Goal: Information Seeking & Learning: Check status

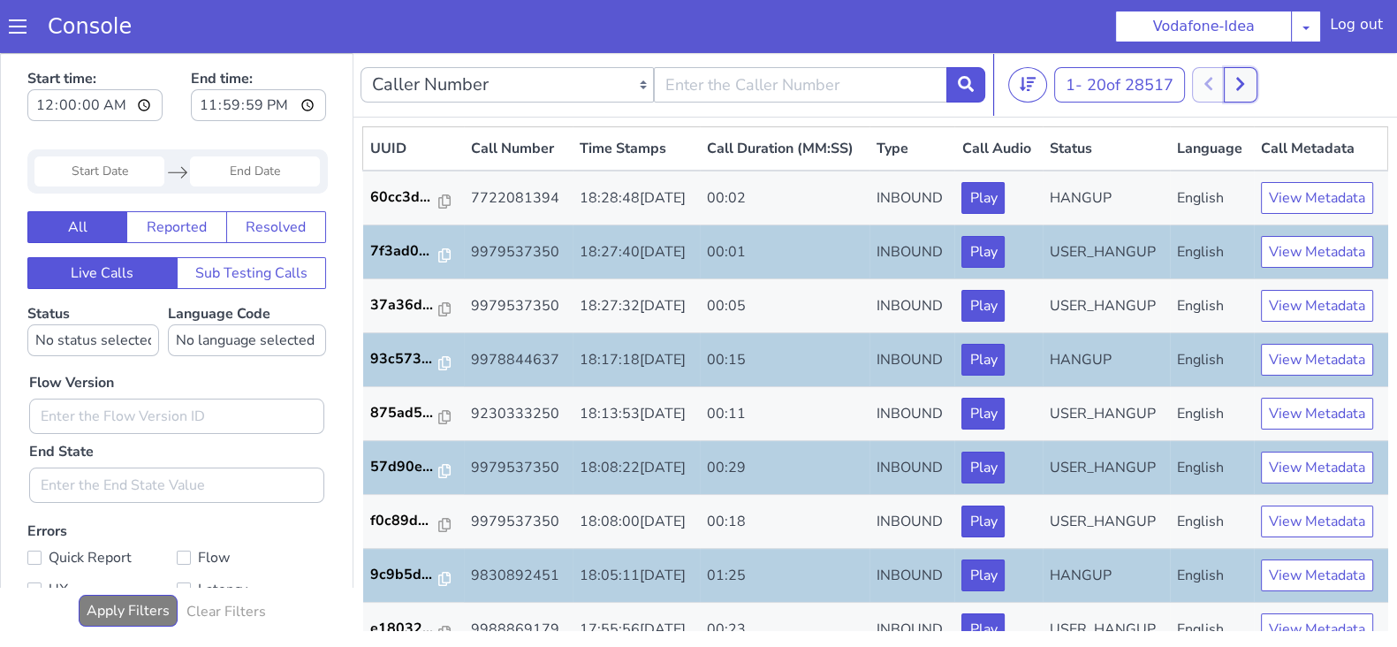
click at [1243, 90] on button at bounding box center [1239, 84] width 33 height 35
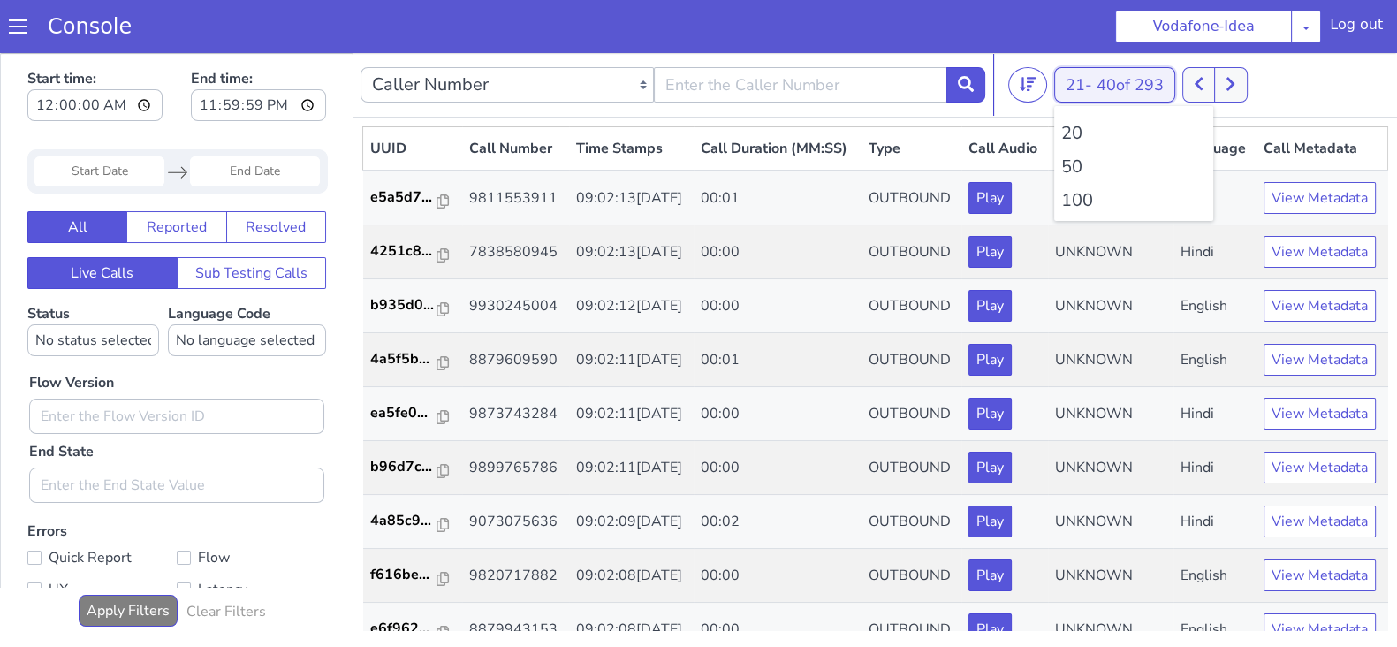
click at [1078, 83] on button "21 - 40 of 293" at bounding box center [1114, 84] width 121 height 35
click at [1091, 205] on li "100" at bounding box center [1133, 200] width 145 height 27
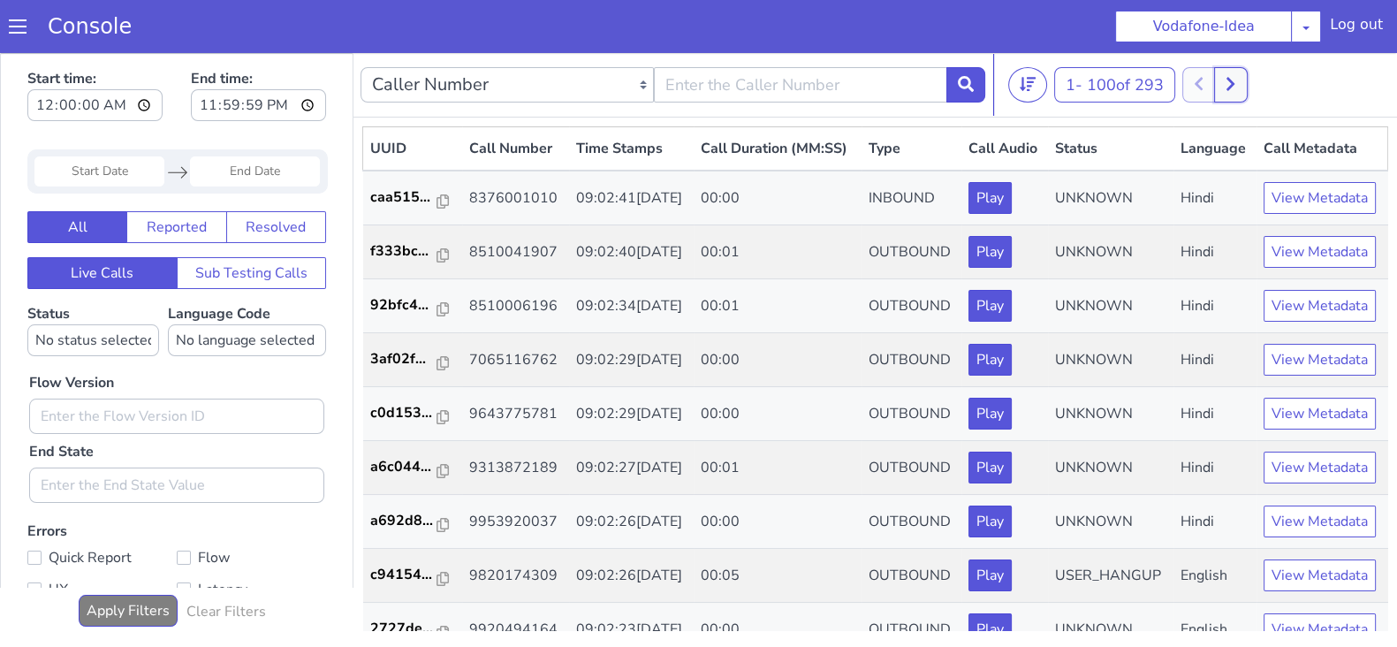
click at [1232, 86] on icon at bounding box center [1230, 84] width 10 height 16
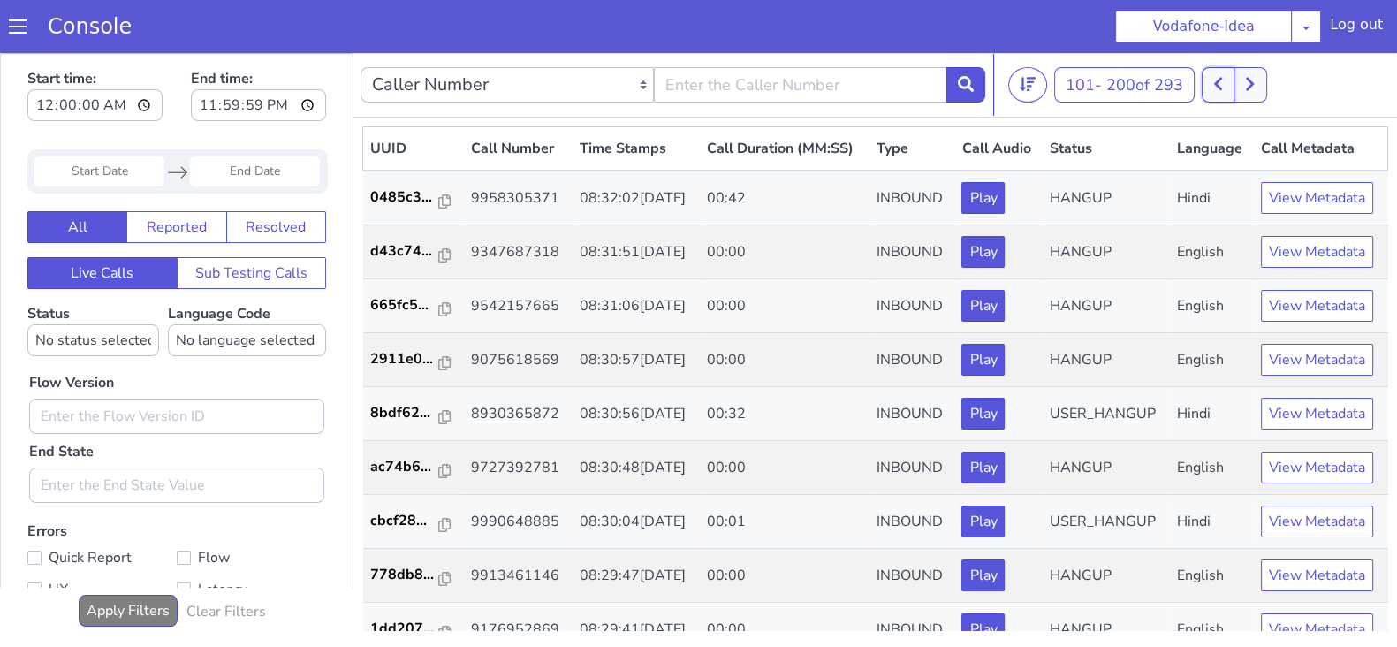
click at [1219, 85] on icon at bounding box center [1218, 84] width 8 height 13
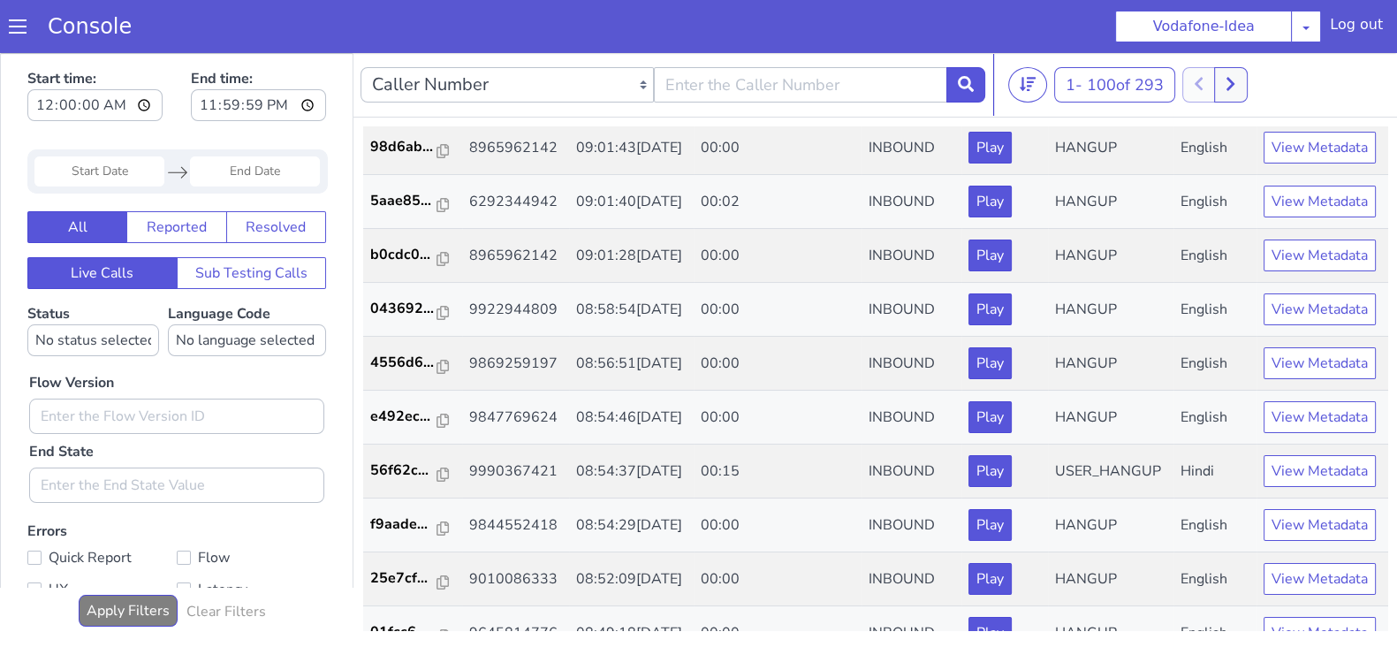
scroll to position [3020, 0]
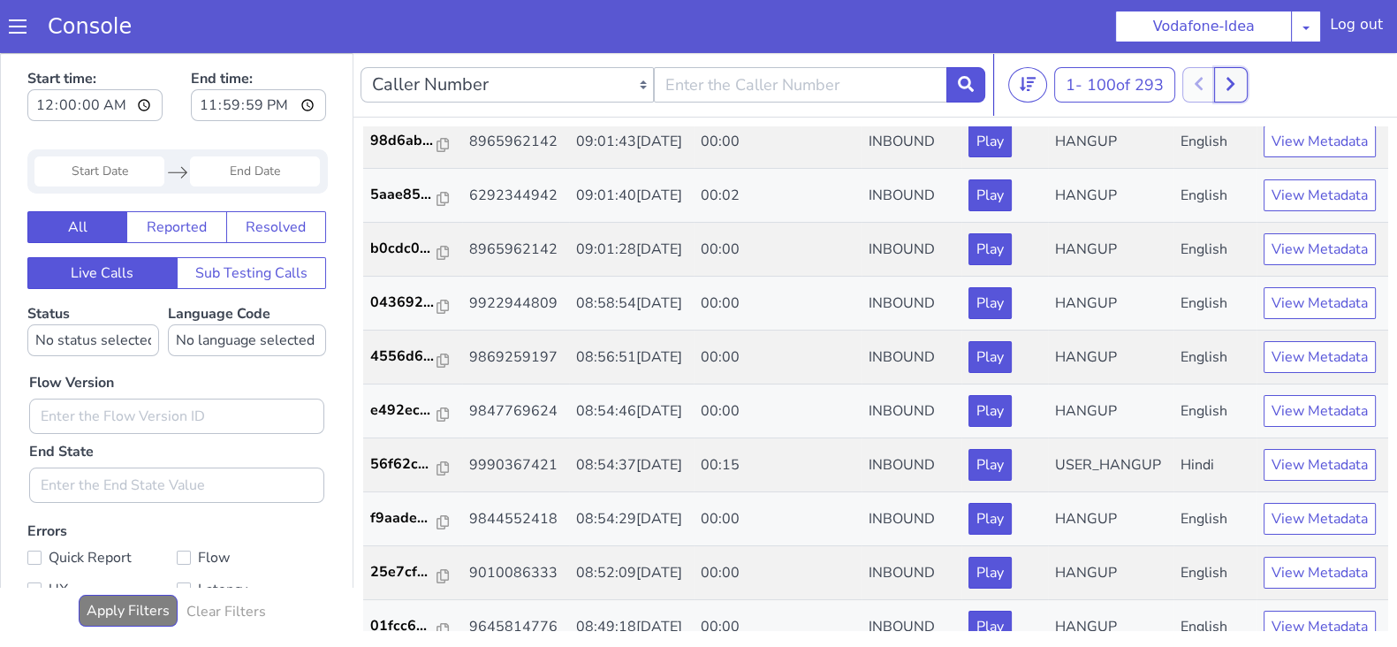
click at [1235, 79] on icon at bounding box center [1230, 84] width 10 height 16
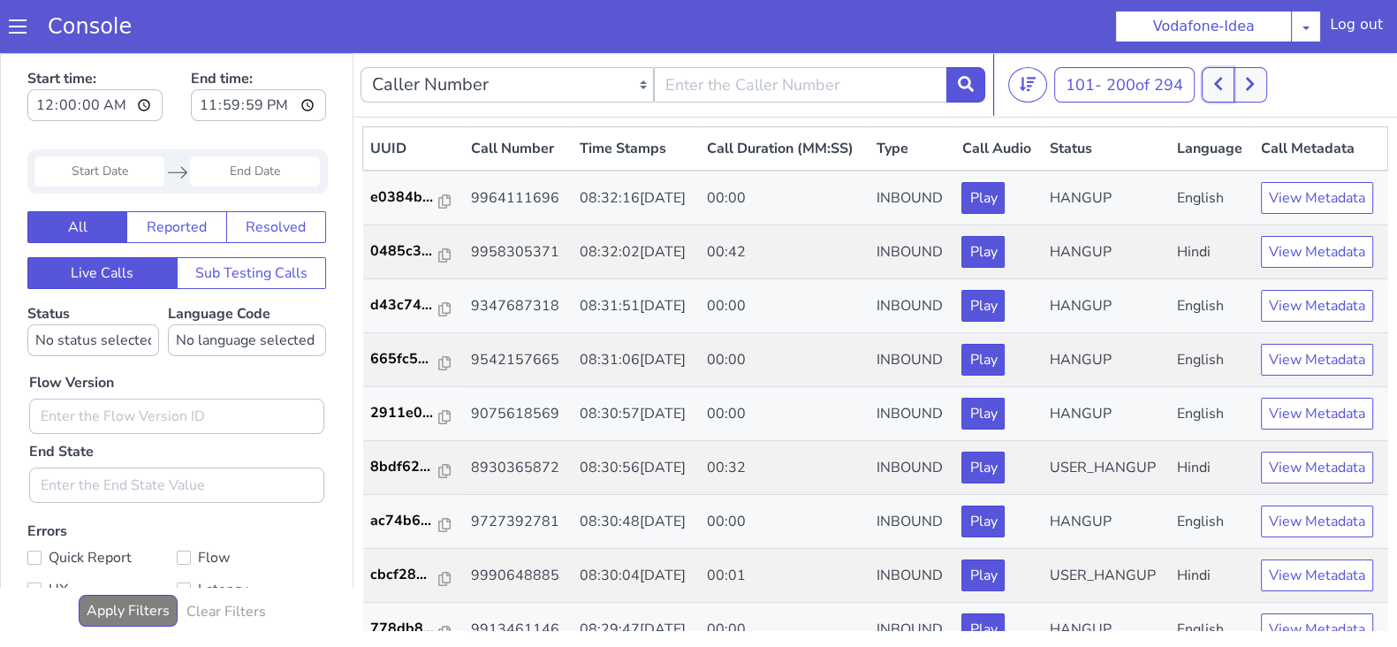
click at [1222, 80] on icon at bounding box center [1218, 84] width 8 height 13
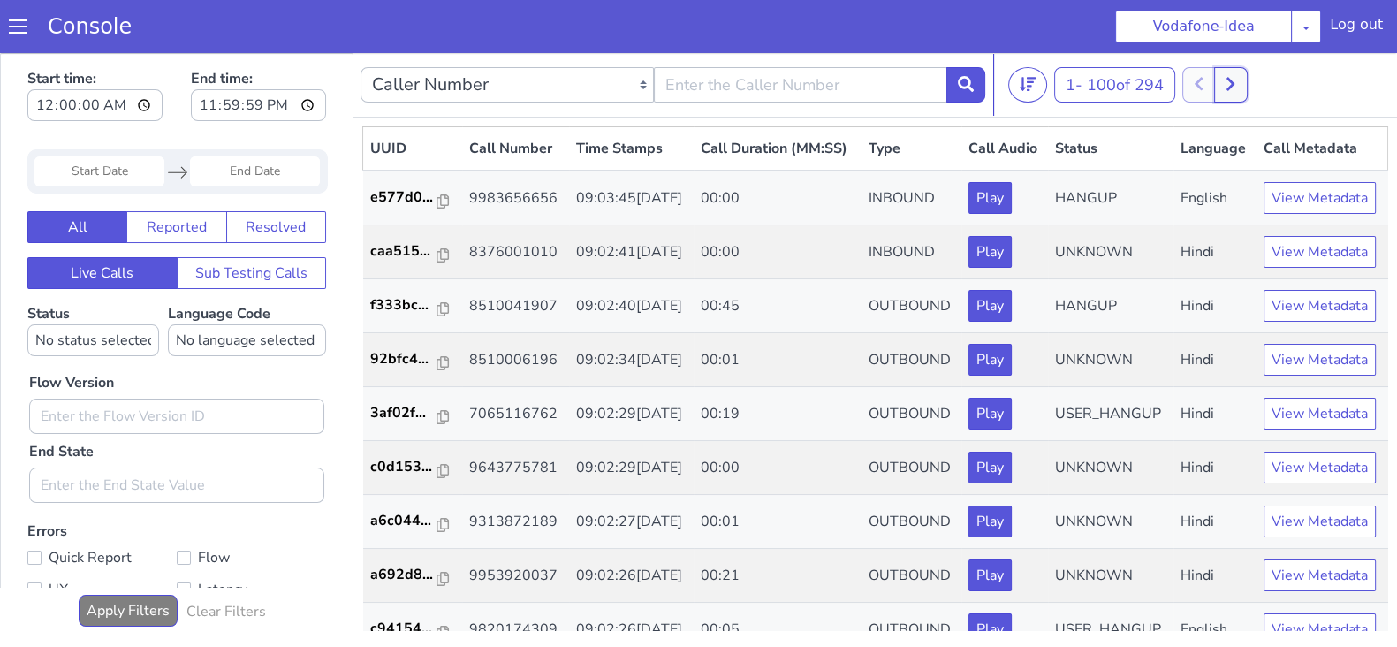
click at [1233, 84] on icon at bounding box center [1230, 84] width 10 height 16
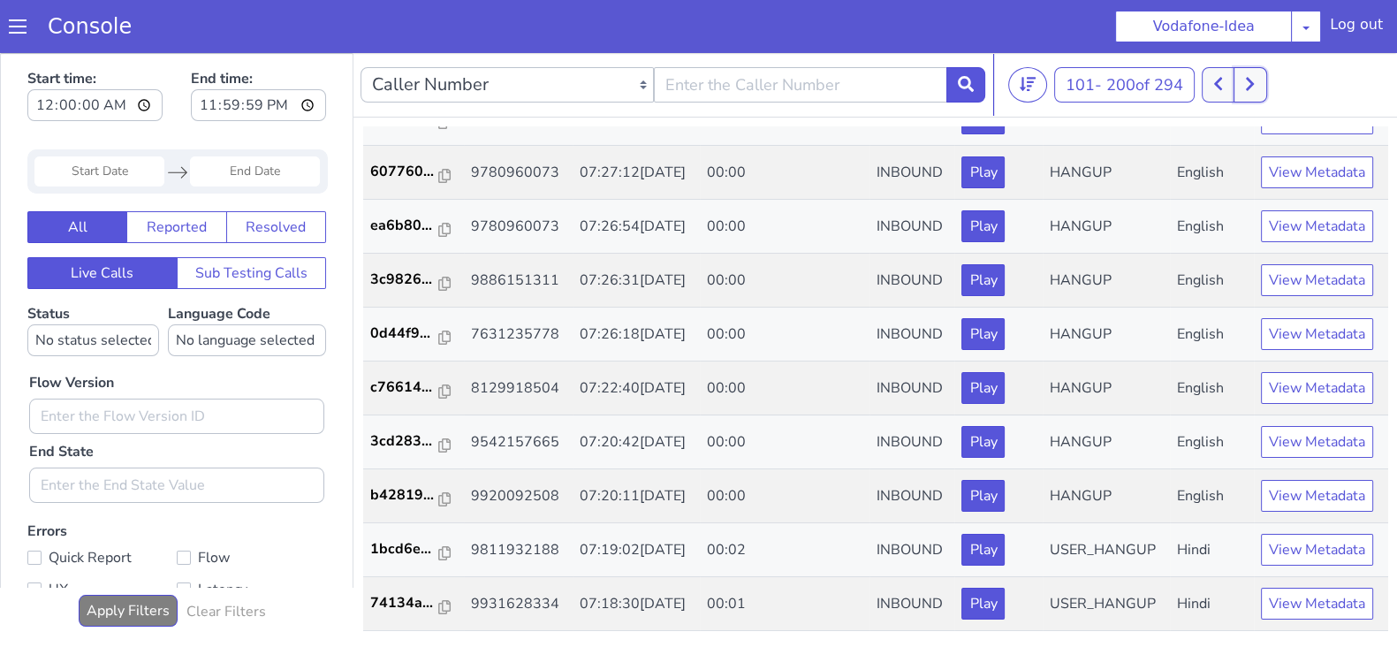
scroll to position [5186, 0]
click at [1213, 72] on button at bounding box center [1217, 84] width 33 height 35
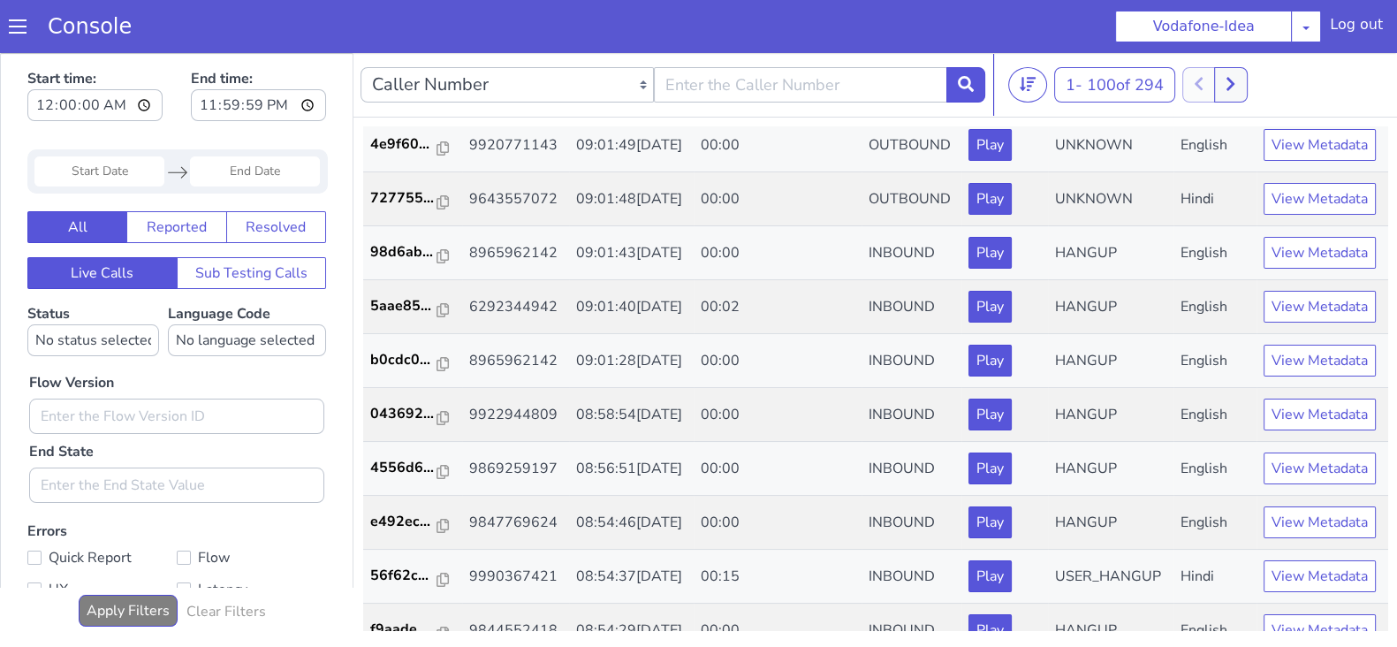
scroll to position [2960, 0]
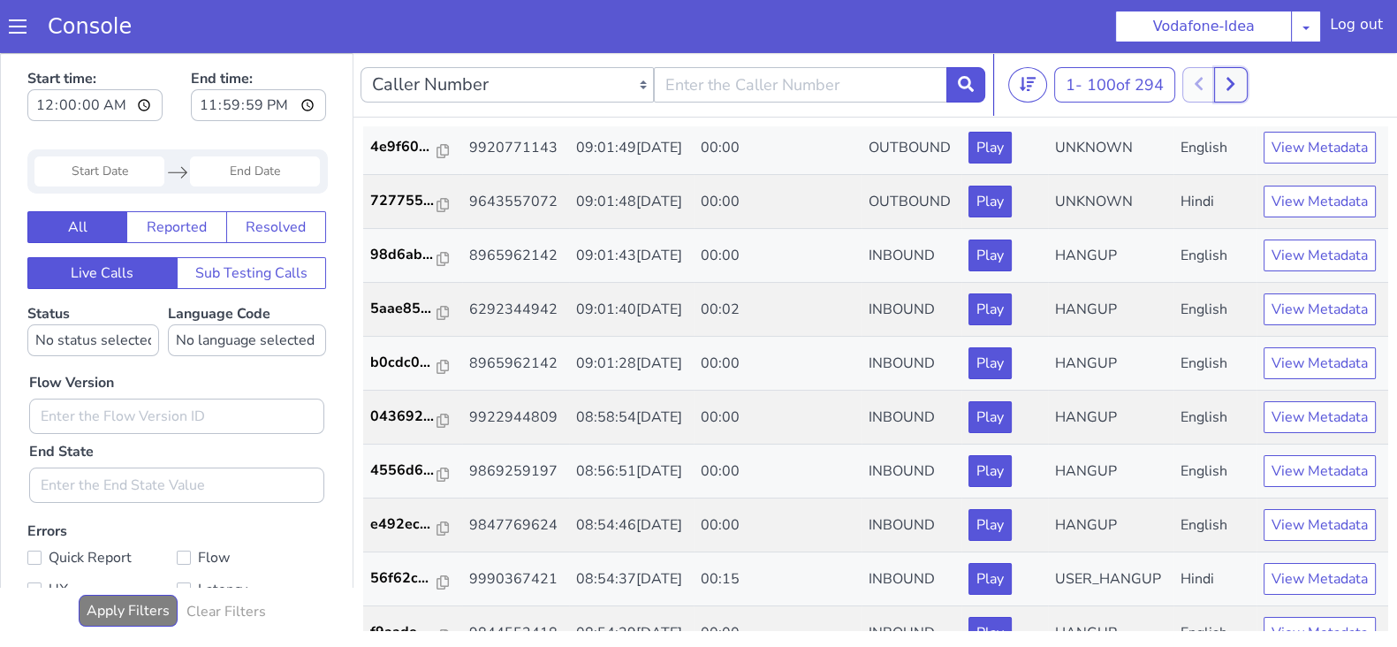
click at [1234, 86] on icon at bounding box center [1230, 84] width 8 height 13
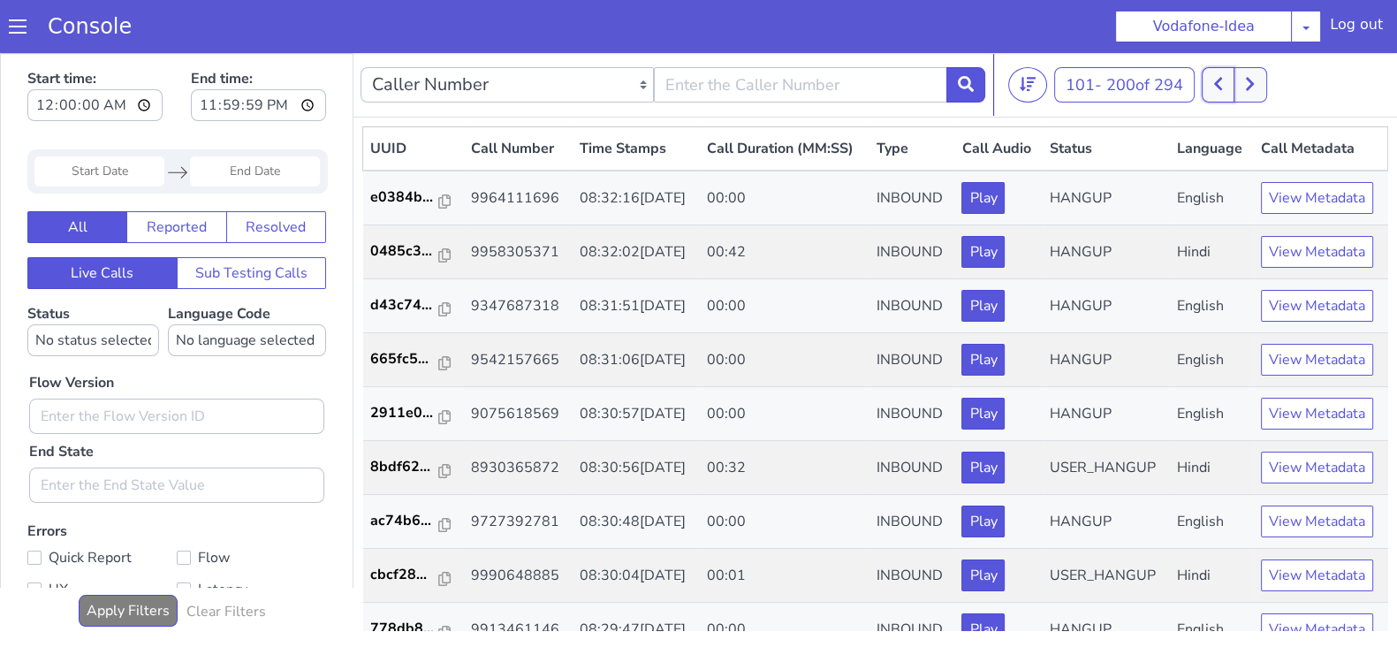
click at [1223, 86] on icon at bounding box center [1218, 84] width 10 height 16
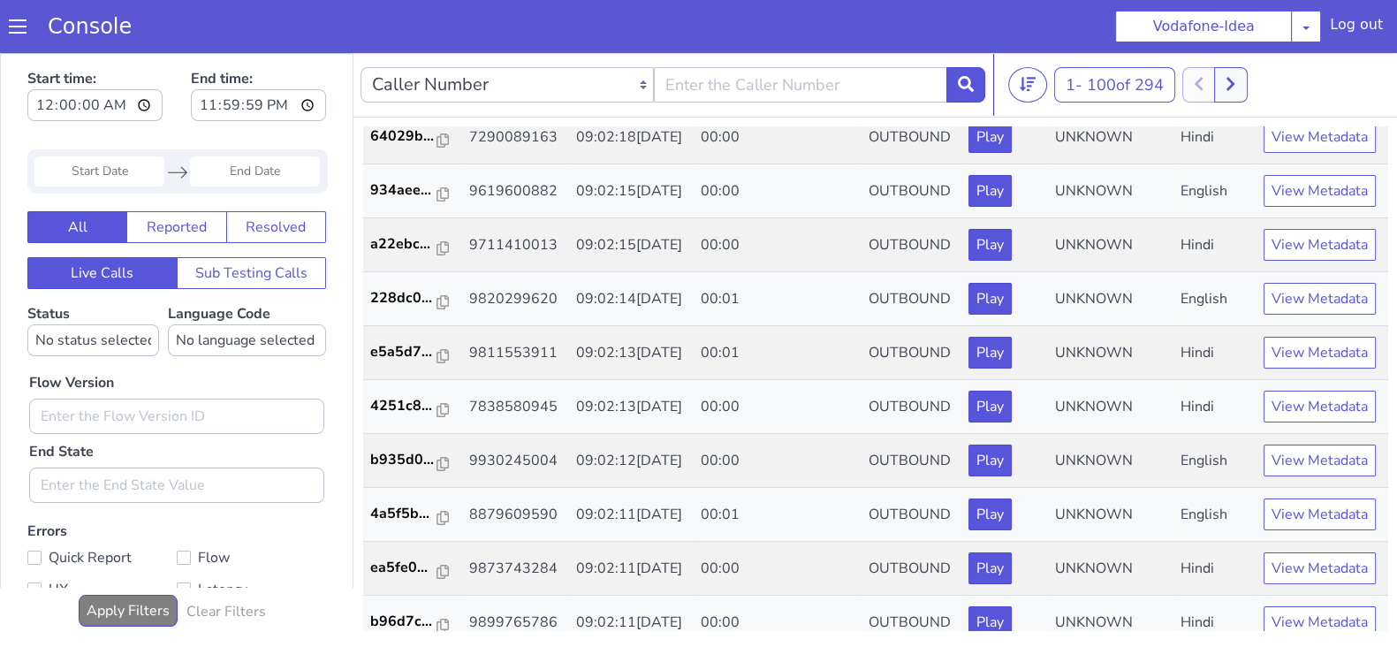
scroll to position [1002, 0]
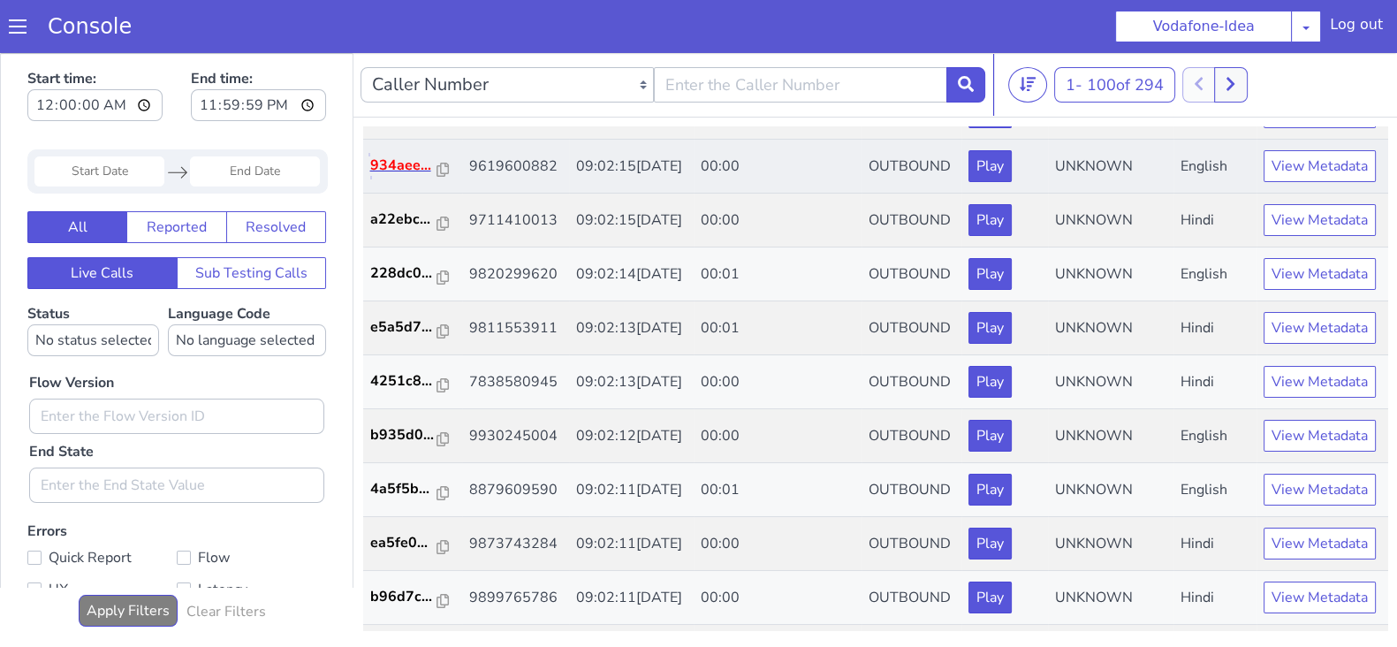
click at [381, 176] on p "934aee..." at bounding box center [403, 165] width 67 height 21
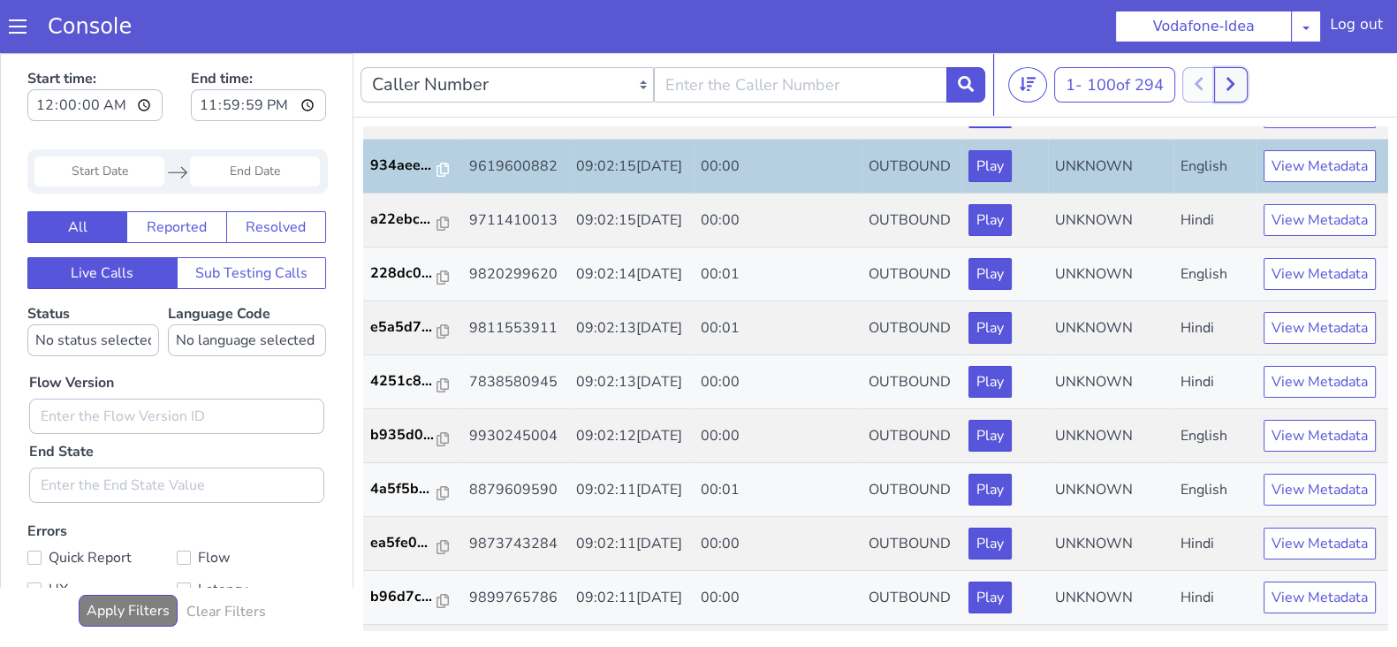
click at [1246, 81] on button at bounding box center [1230, 84] width 33 height 35
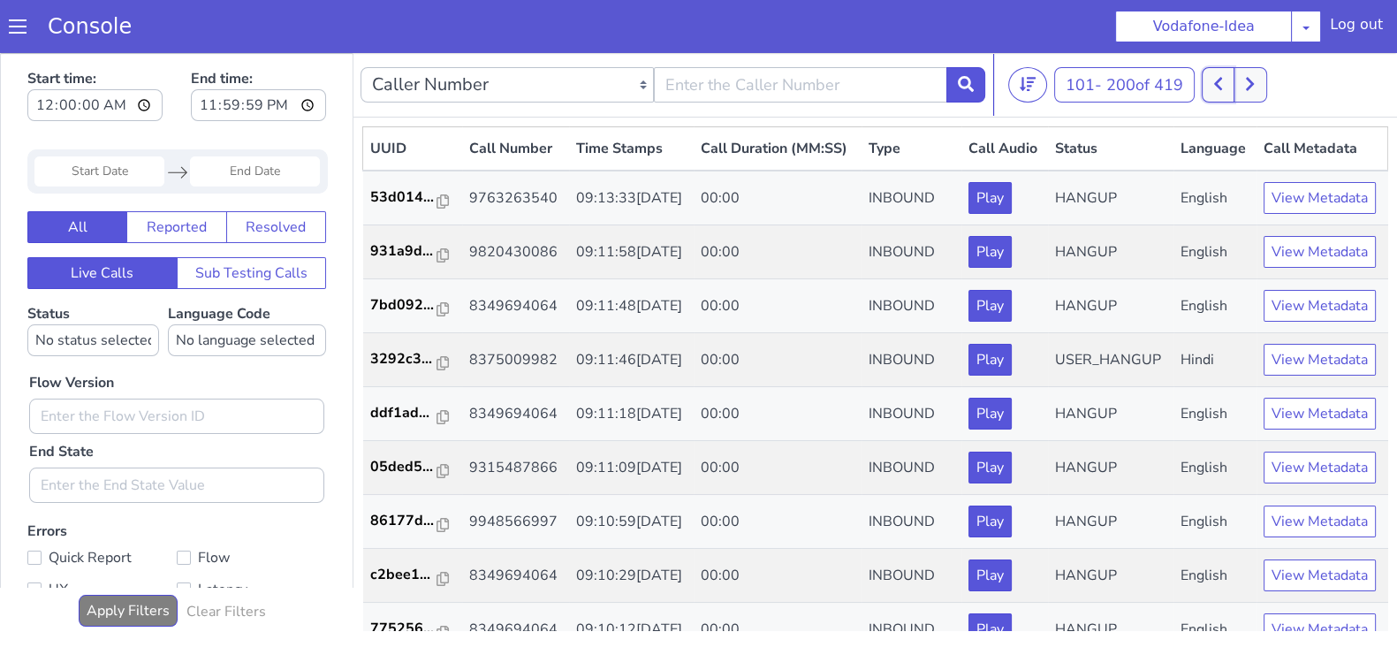
click at [1211, 75] on button at bounding box center [1217, 84] width 33 height 35
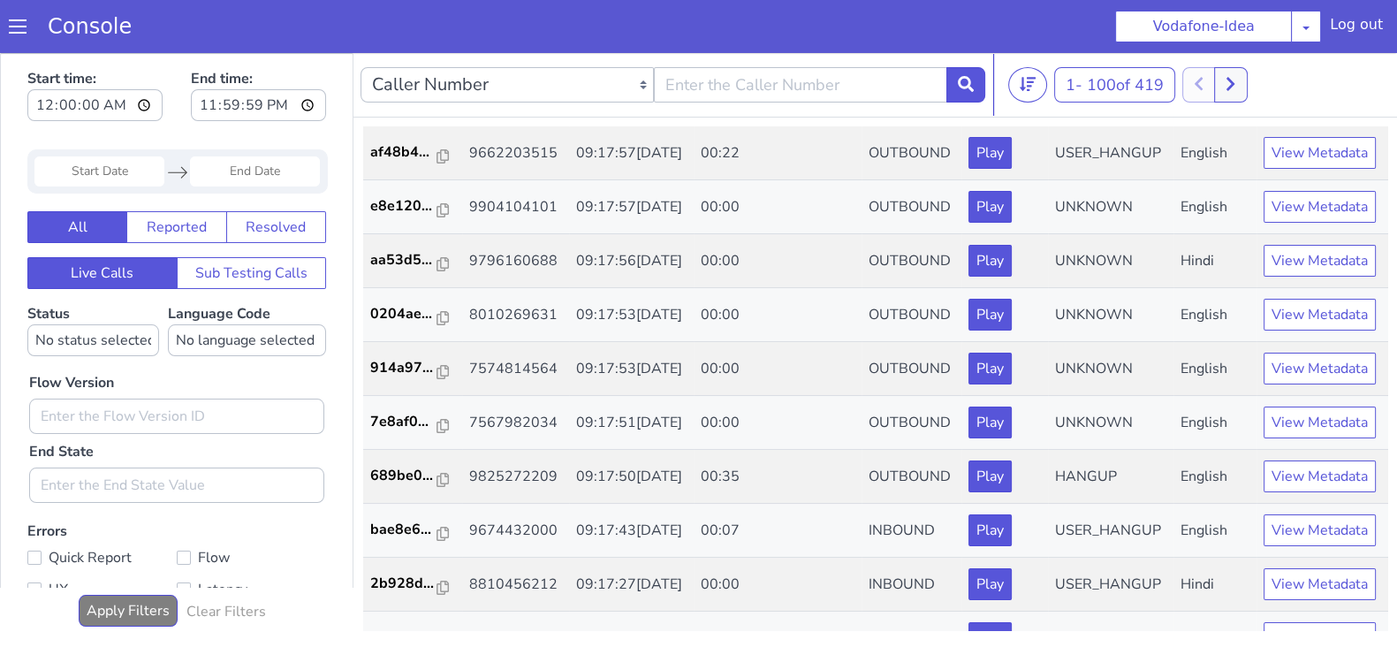
scroll to position [4498, 0]
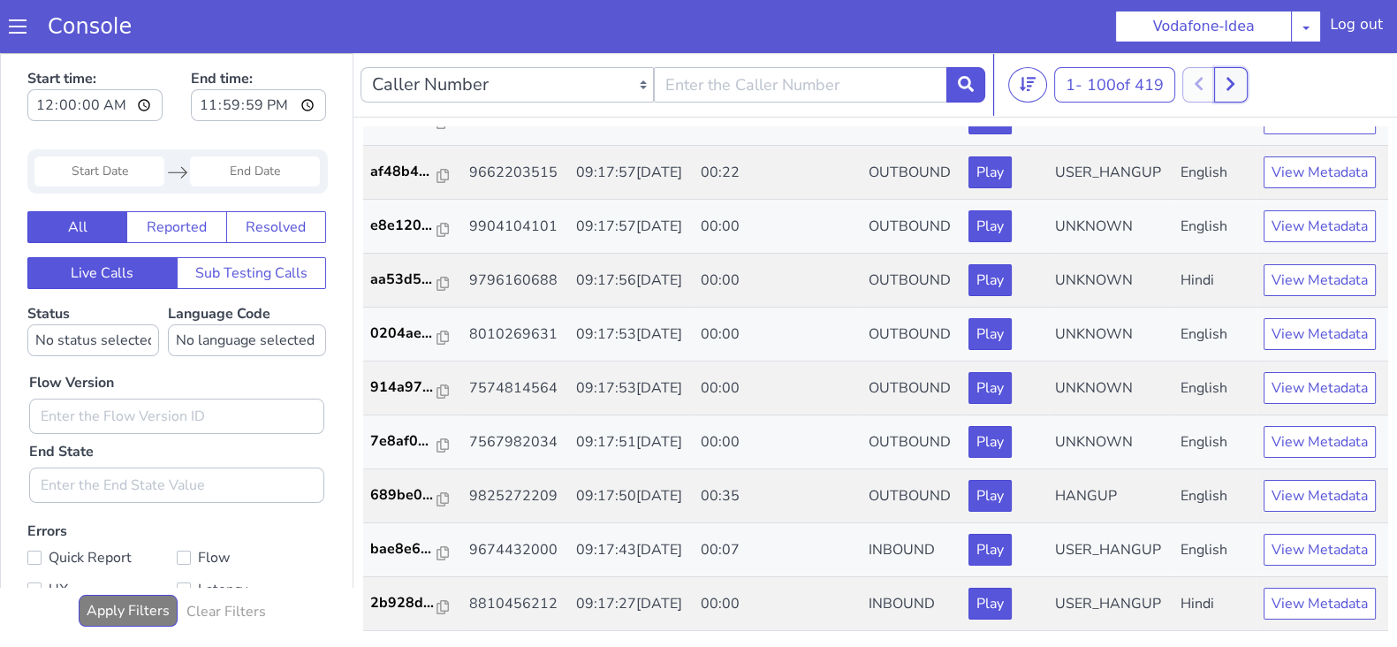
click at [1240, 87] on button at bounding box center [1230, 84] width 33 height 35
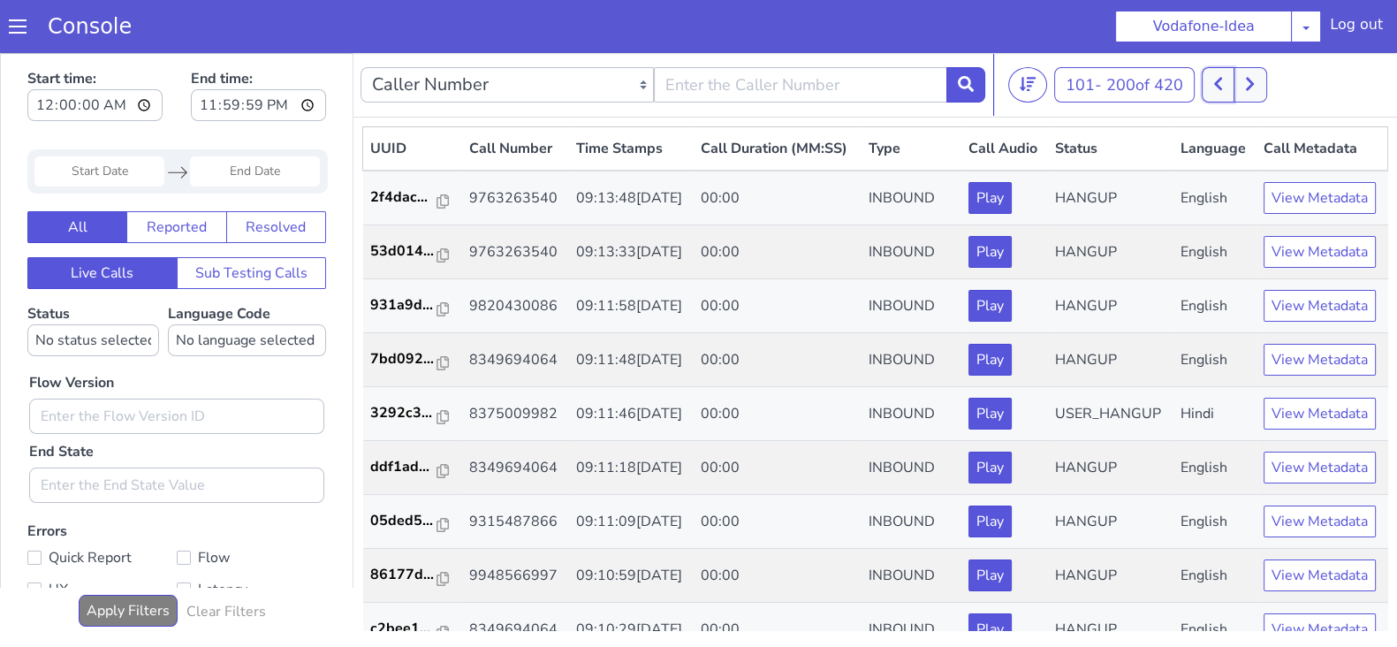
click at [1231, 86] on button at bounding box center [1217, 84] width 33 height 35
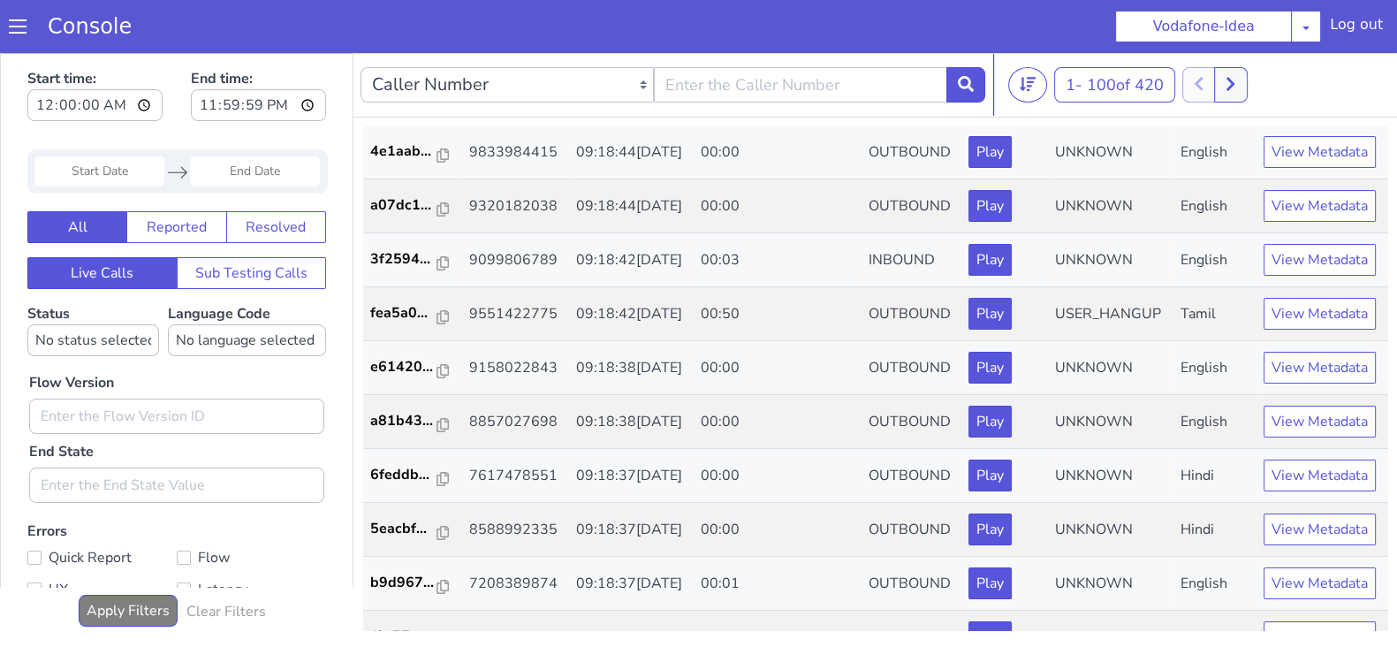
scroll to position [803, 0]
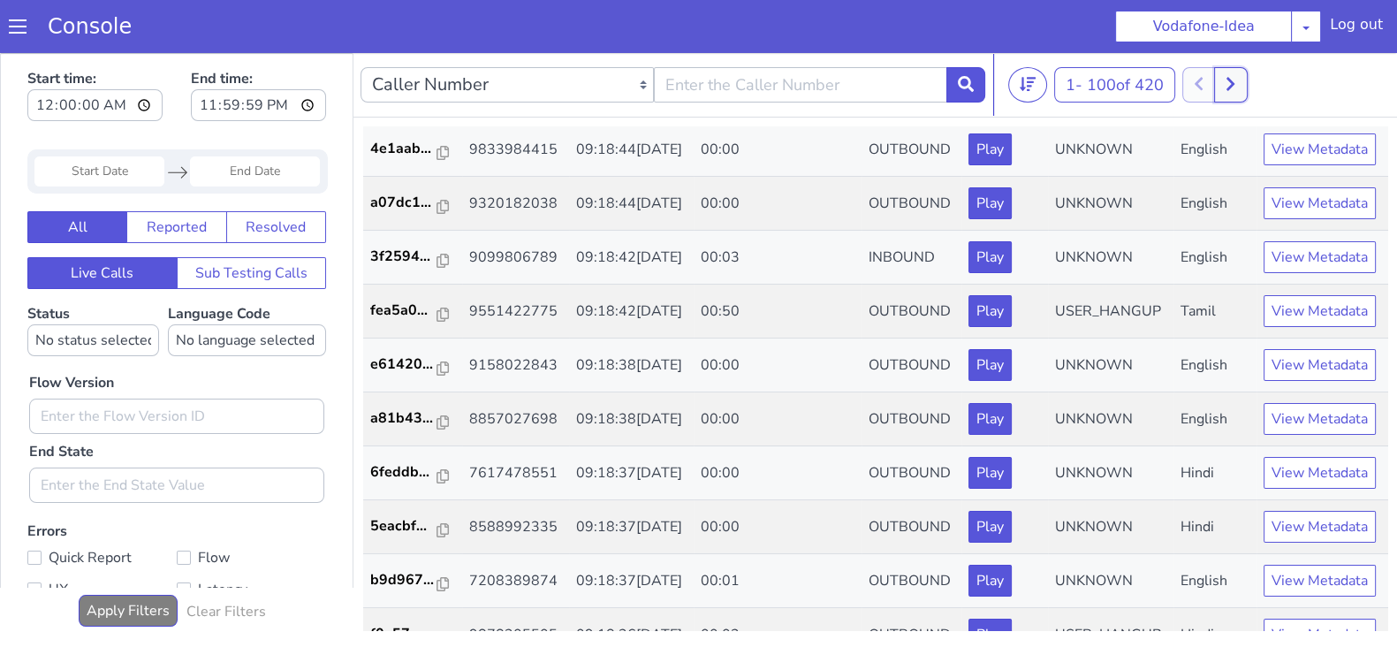
click at [1234, 81] on icon at bounding box center [1230, 84] width 8 height 13
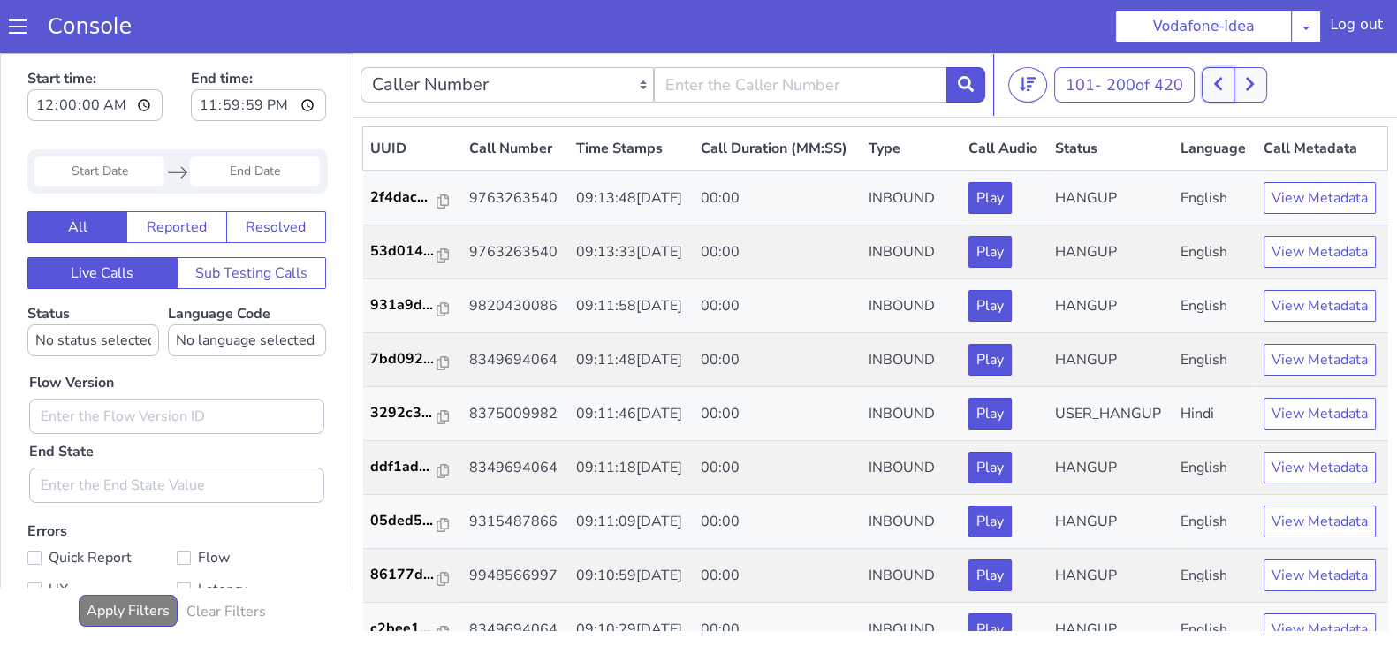
click at [1234, 80] on button at bounding box center [1217, 84] width 33 height 35
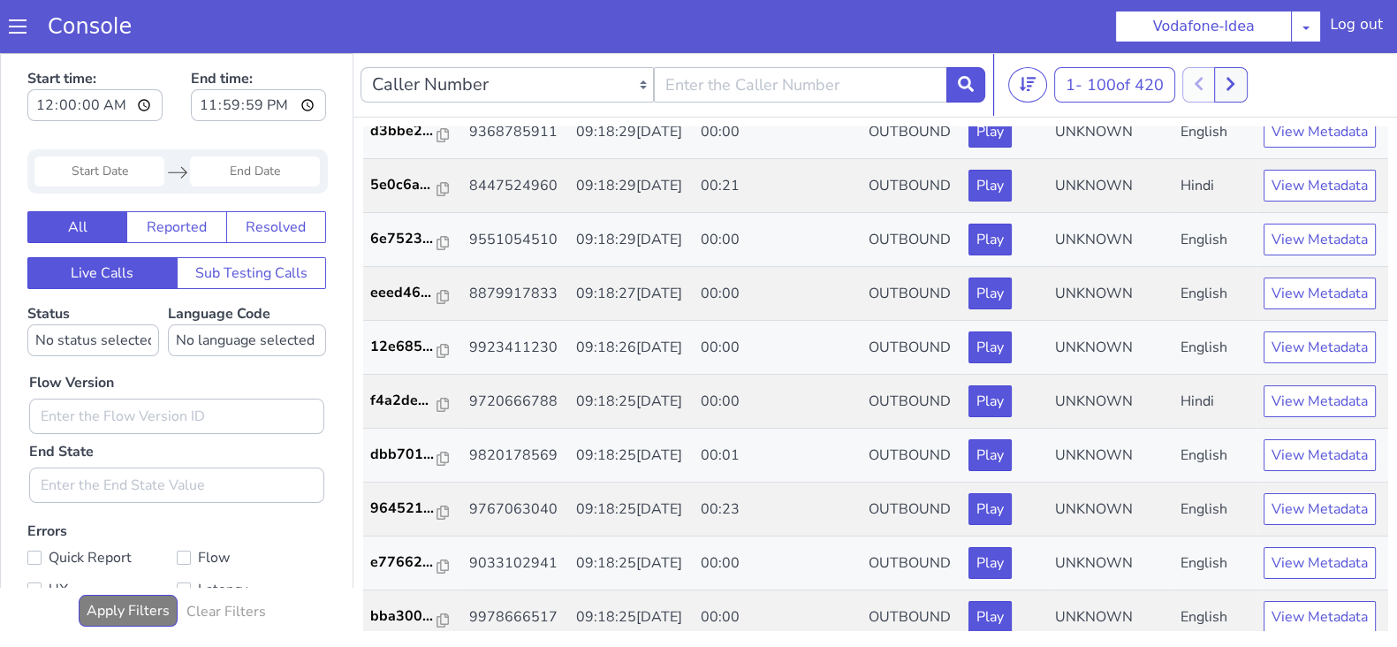
scroll to position [1428, 0]
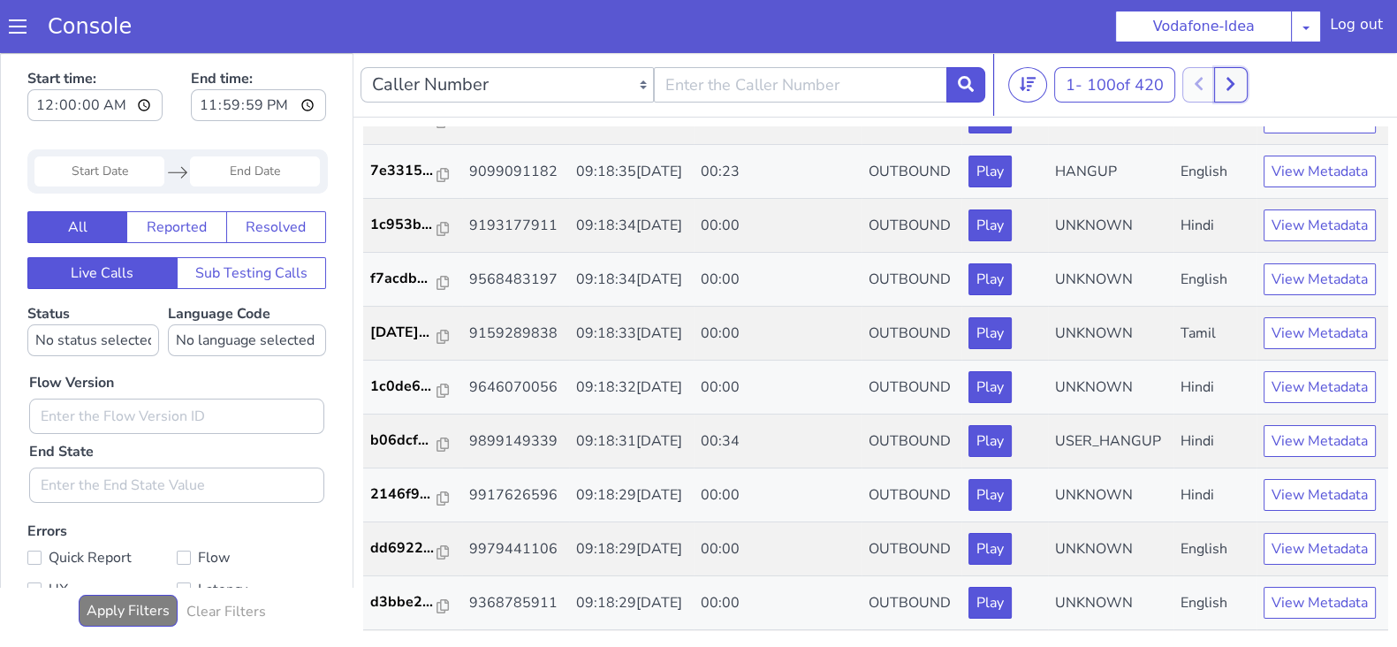
click at [1233, 70] on button at bounding box center [1230, 84] width 33 height 35
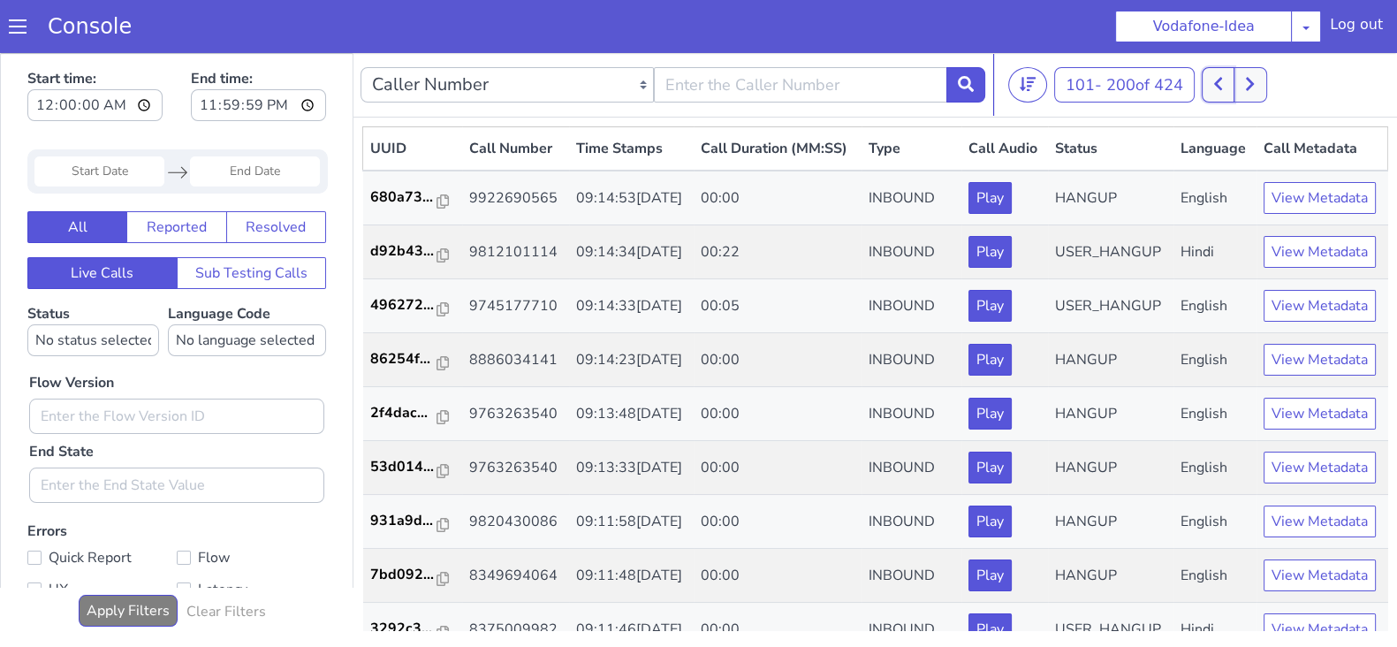
click at [1216, 78] on button at bounding box center [1217, 84] width 33 height 35
click at [1242, 85] on button at bounding box center [1230, 84] width 33 height 35
click at [1229, 81] on button at bounding box center [1217, 84] width 33 height 35
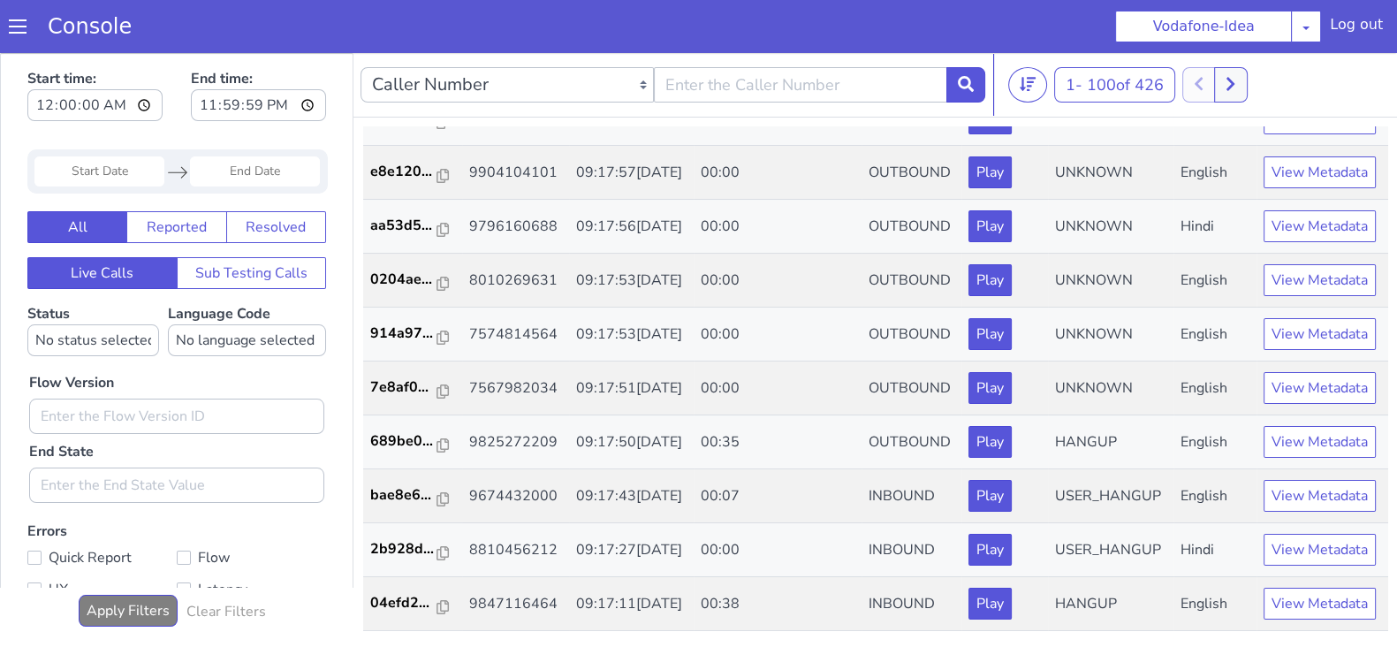
scroll to position [5993, 0]
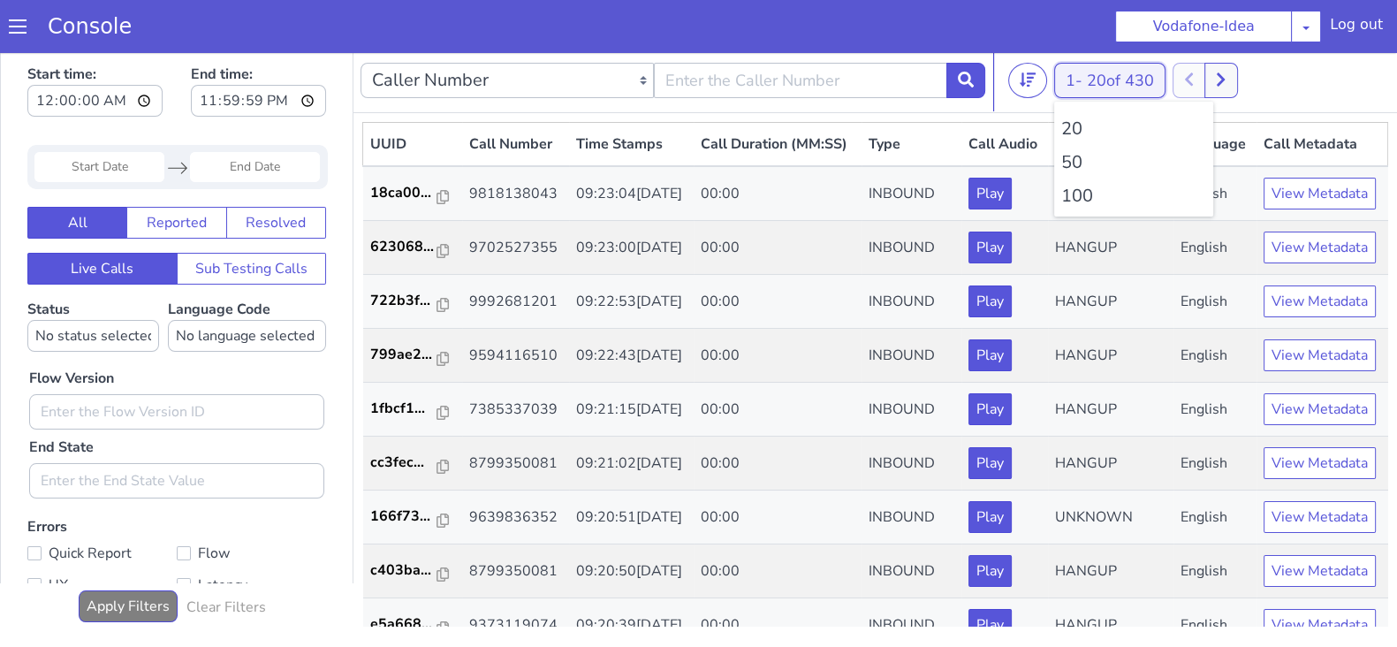
click at [1071, 73] on button "1 - 20 of 430" at bounding box center [1109, 80] width 111 height 35
click at [1068, 200] on li "100" at bounding box center [1133, 196] width 145 height 27
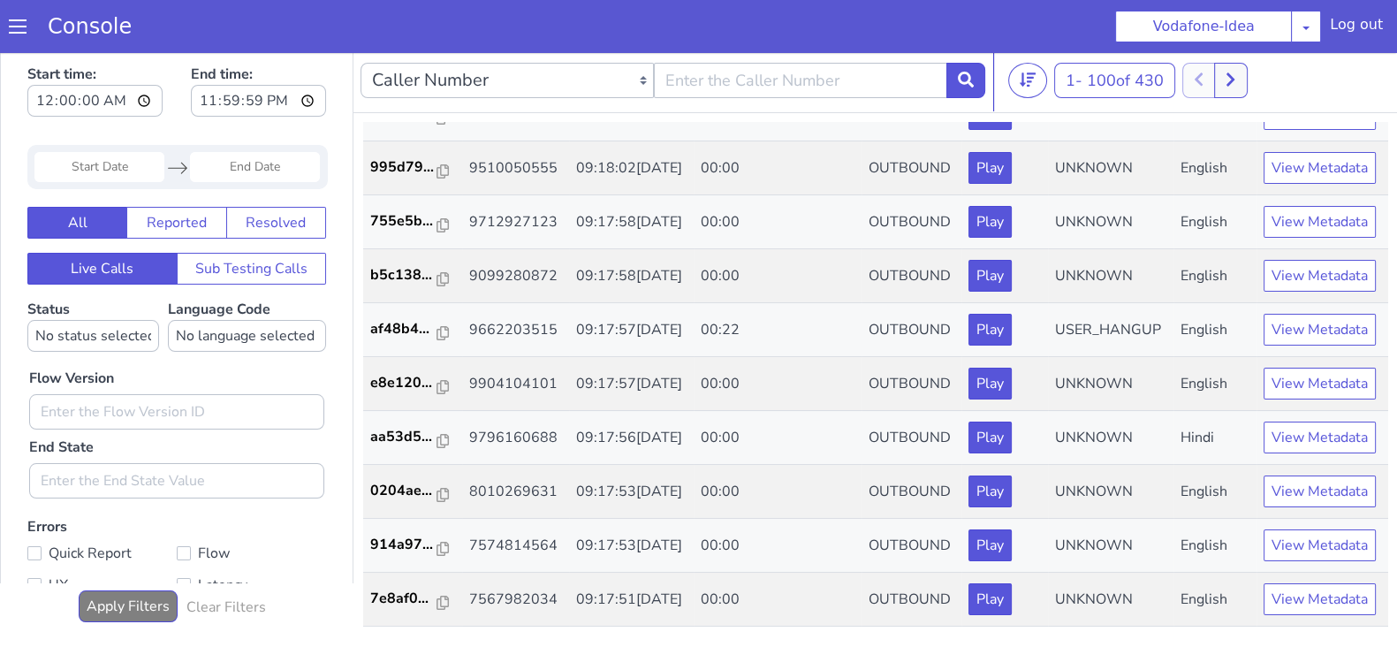
scroll to position [5993, 0]
click at [1233, 76] on icon at bounding box center [1230, 79] width 8 height 13
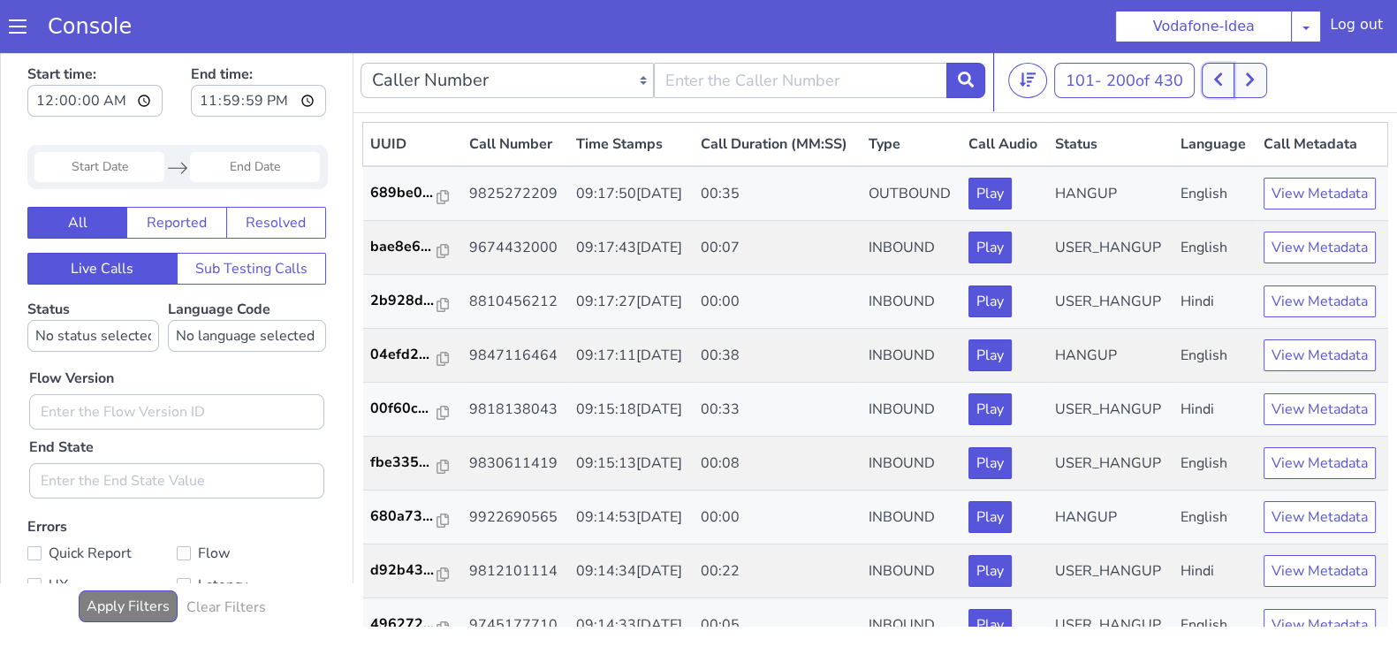
click at [1223, 77] on icon at bounding box center [1218, 80] width 10 height 16
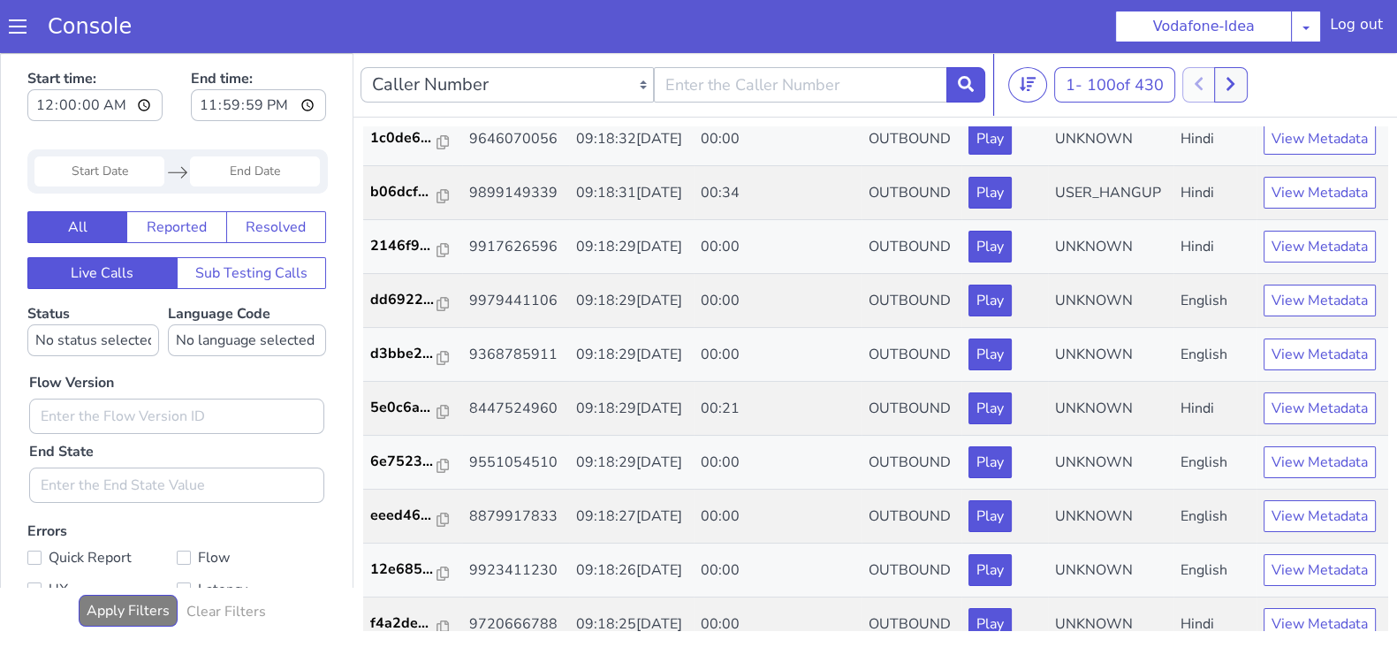
scroll to position [1564, 0]
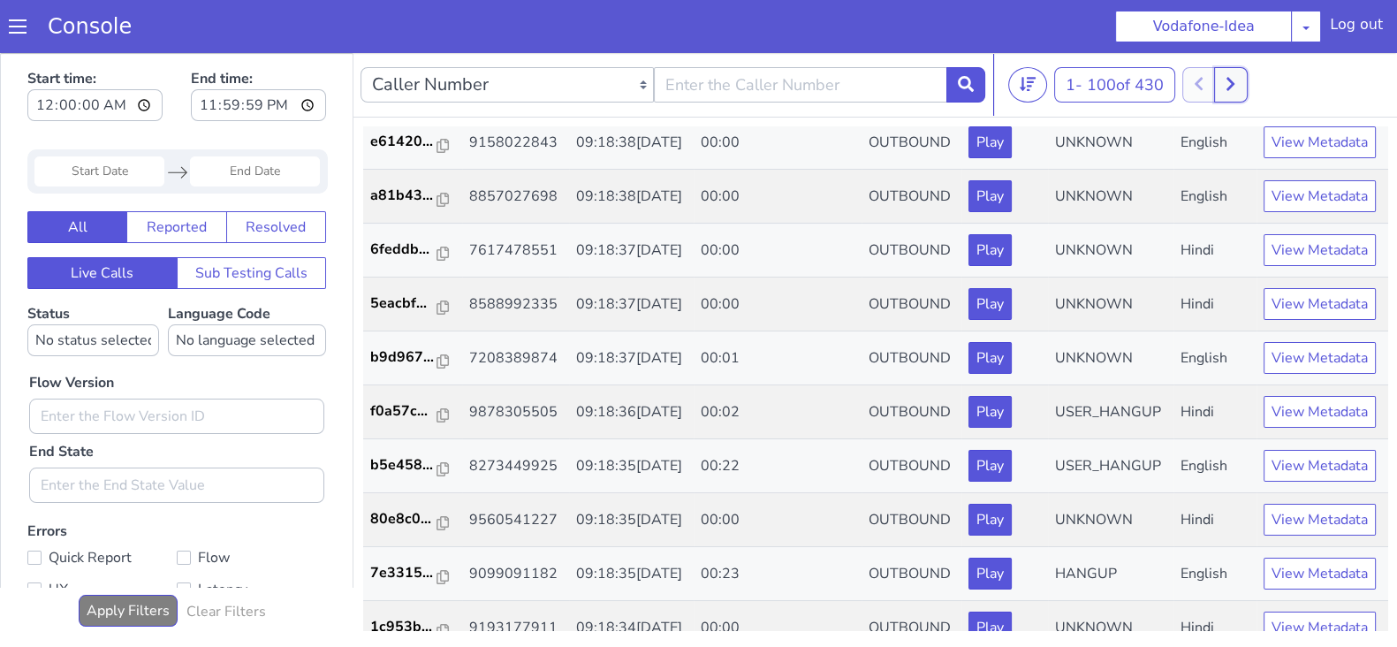
click at [1245, 82] on button at bounding box center [1230, 84] width 33 height 35
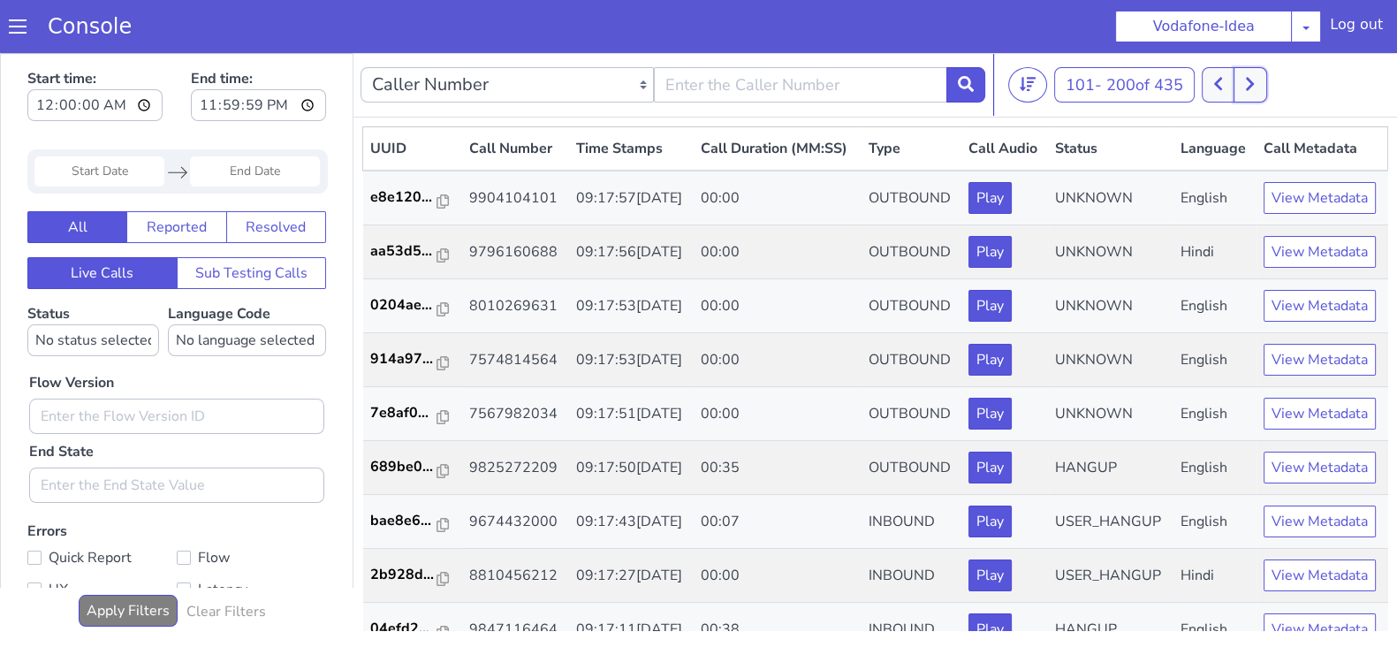
click at [1259, 83] on button at bounding box center [1249, 84] width 33 height 35
click at [1232, 85] on button at bounding box center [1217, 84] width 33 height 35
click at [1219, 68] on button at bounding box center [1217, 84] width 33 height 35
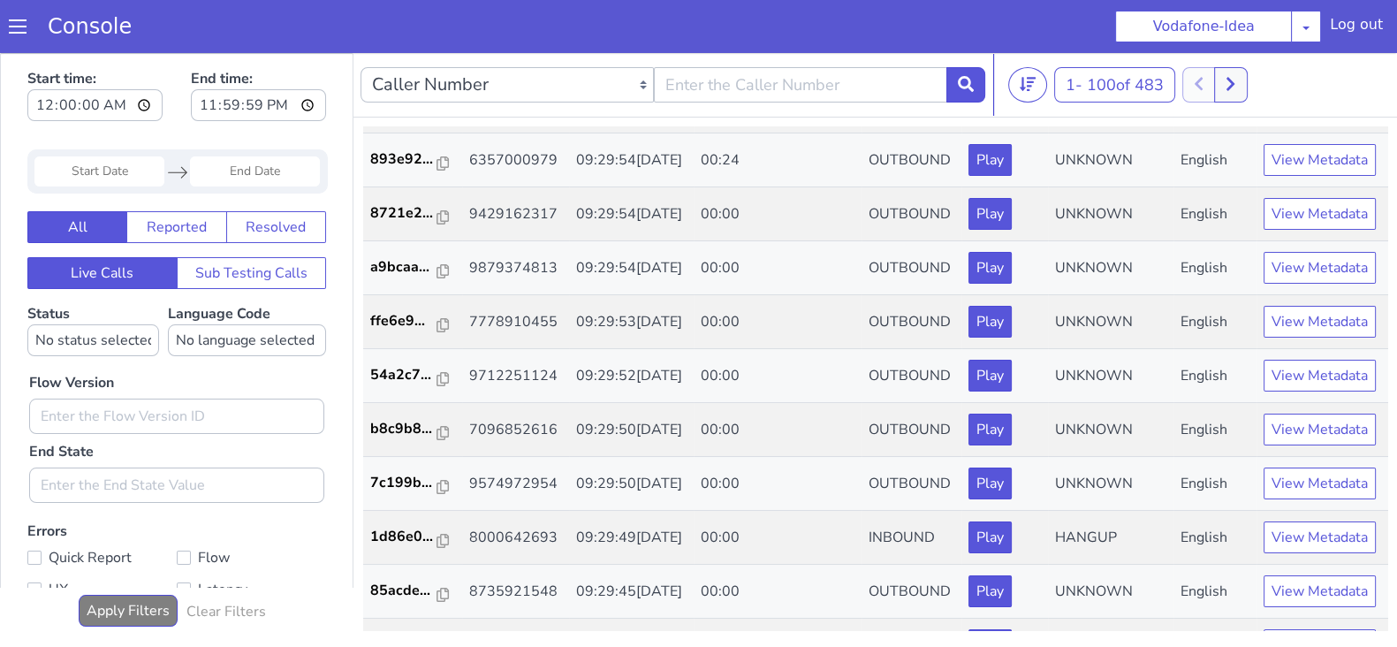
scroll to position [2086, 0]
click at [1246, 86] on button at bounding box center [1230, 84] width 33 height 35
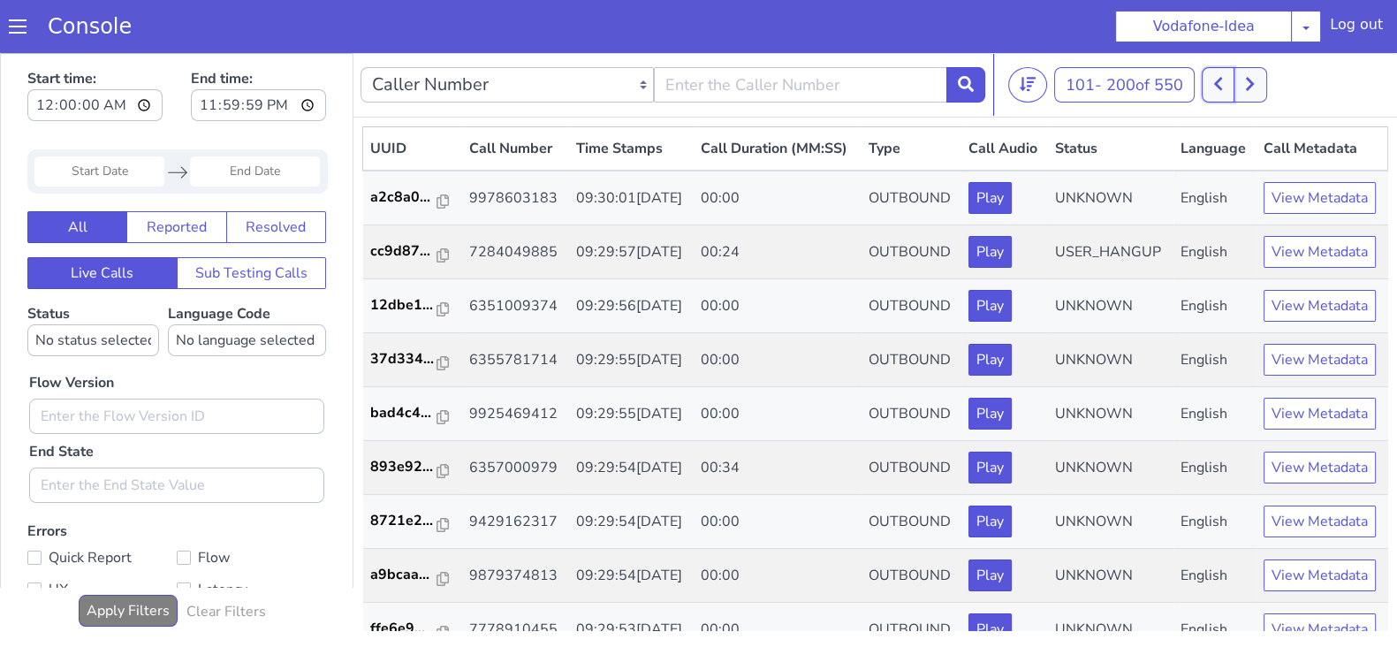
click at [1221, 87] on icon at bounding box center [1218, 84] width 10 height 16
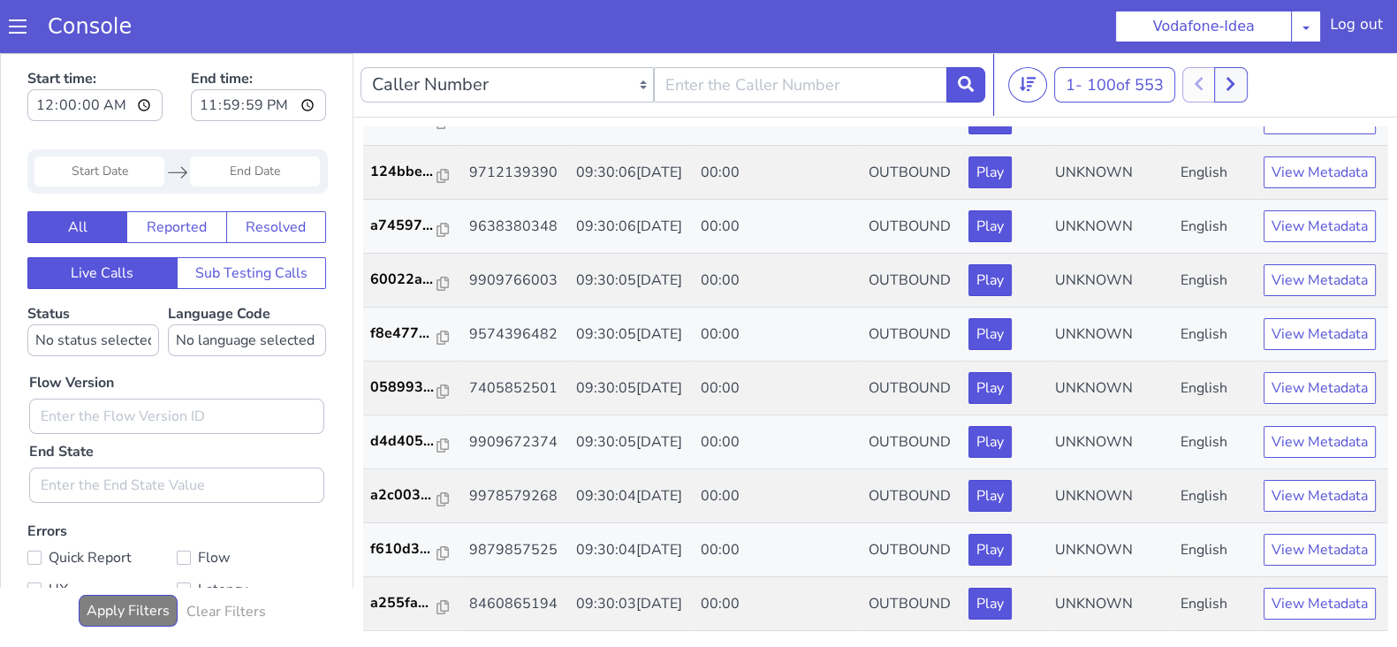
scroll to position [5993, 0]
click at [1235, 90] on icon at bounding box center [1230, 84] width 10 height 16
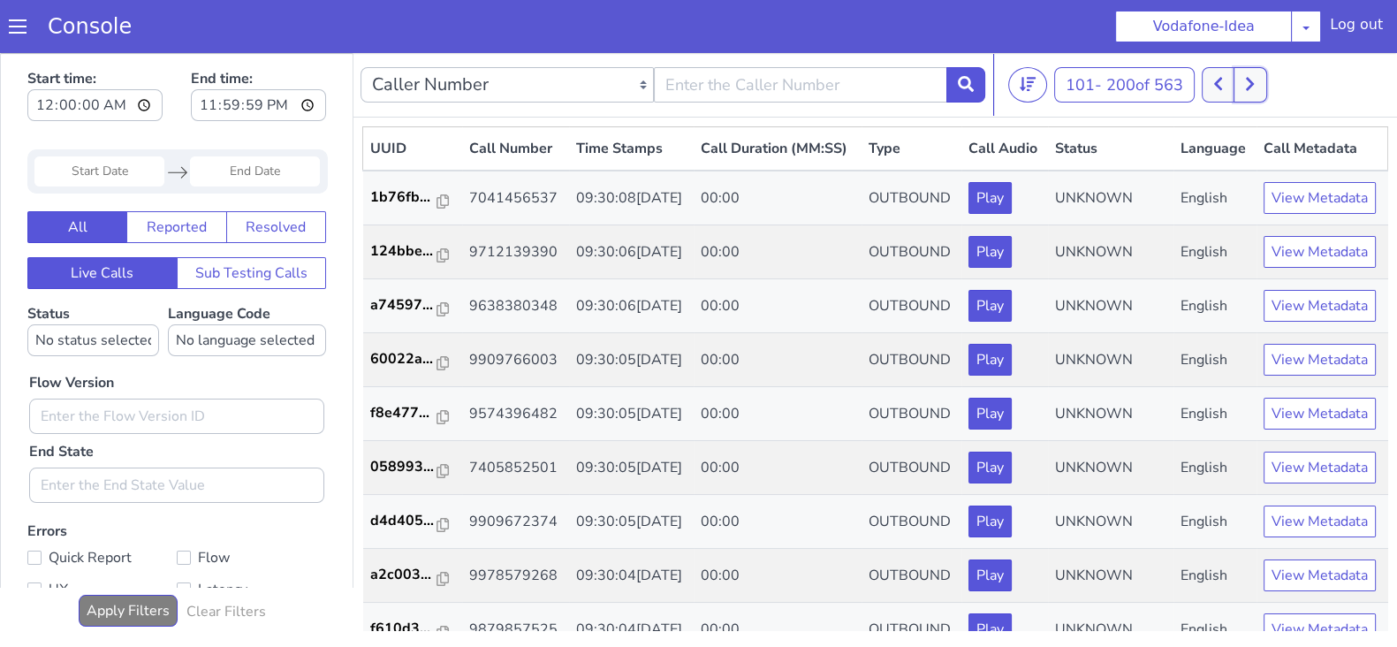
click at [1254, 87] on button at bounding box center [1249, 84] width 33 height 35
click at [1237, 86] on div at bounding box center [1233, 84] width 65 height 35
click at [1234, 86] on button at bounding box center [1217, 84] width 33 height 35
click at [1228, 86] on button at bounding box center [1217, 84] width 33 height 35
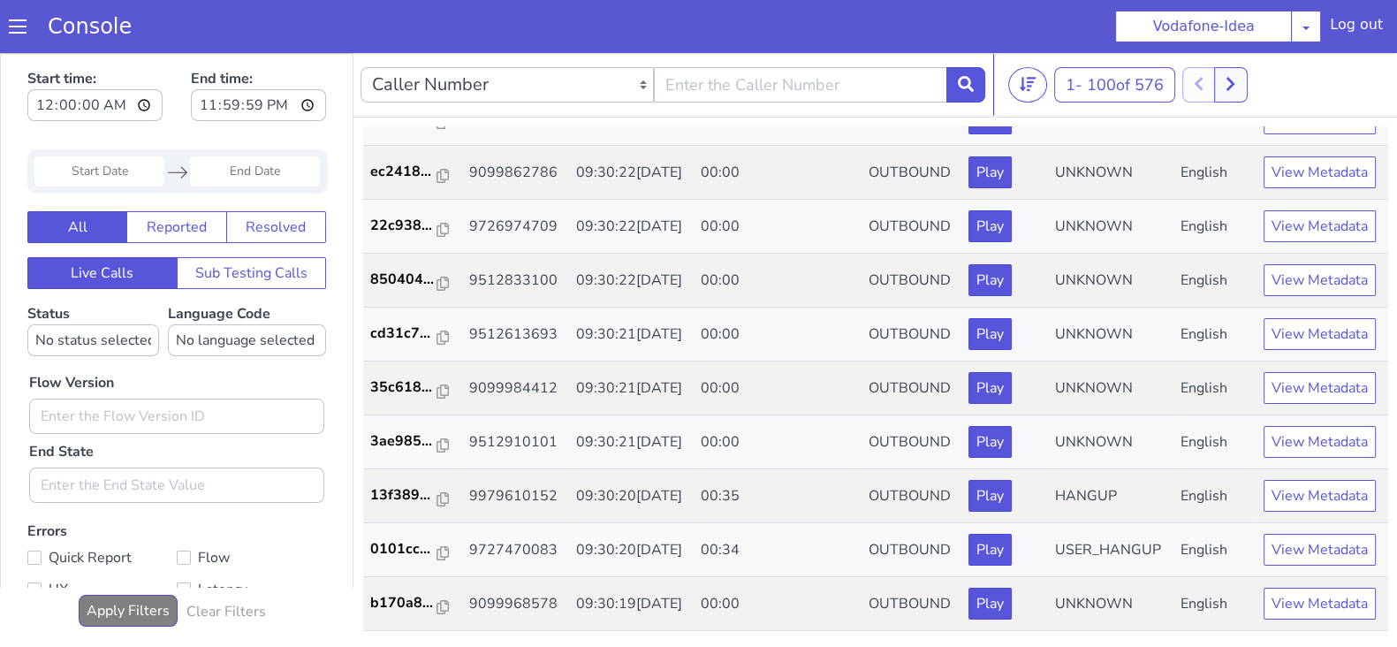
scroll to position [5993, 0]
click at [1240, 83] on button at bounding box center [1230, 84] width 33 height 35
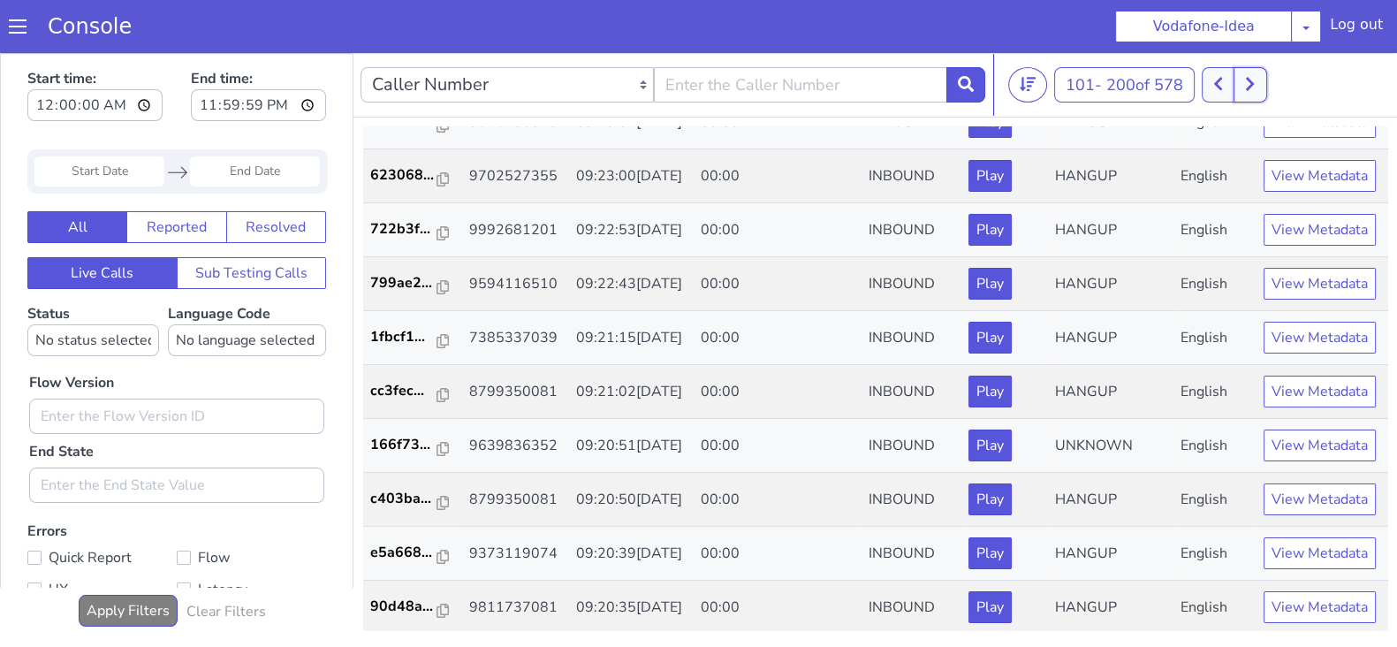
scroll to position [2661, 0]
click at [1238, 68] on button at bounding box center [1249, 84] width 33 height 35
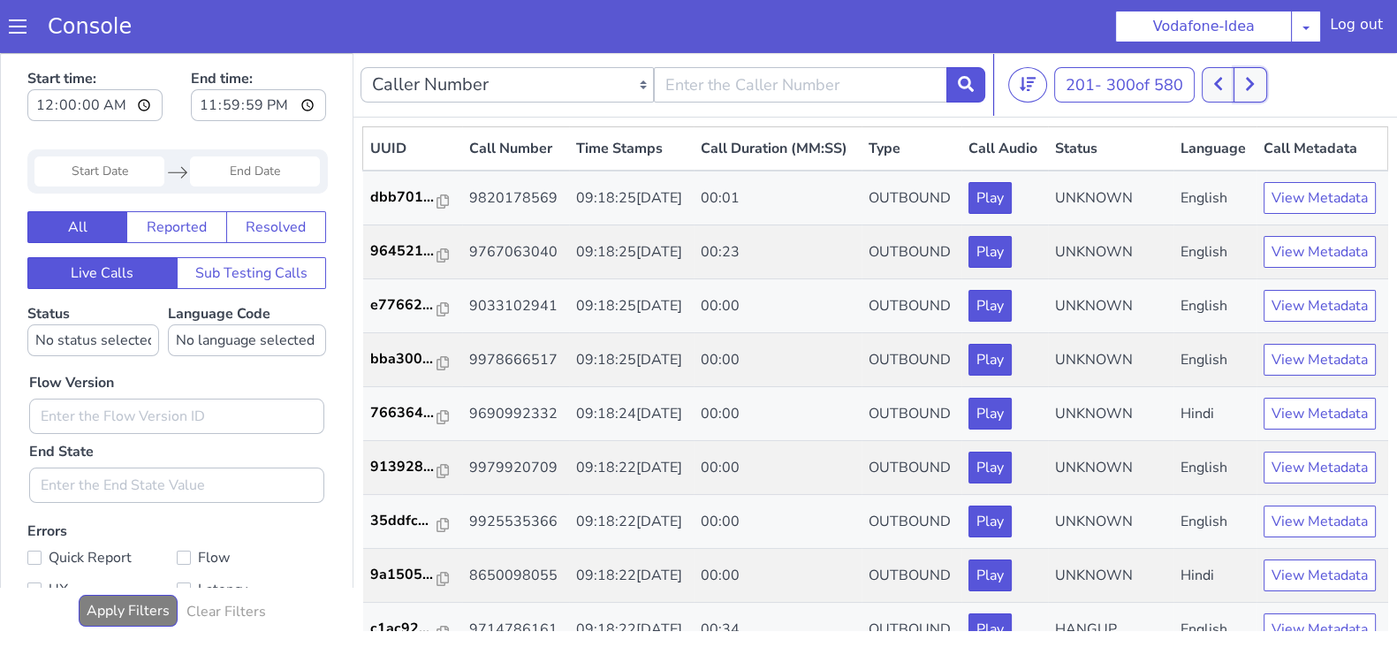
click at [1251, 77] on icon at bounding box center [1250, 84] width 10 height 16
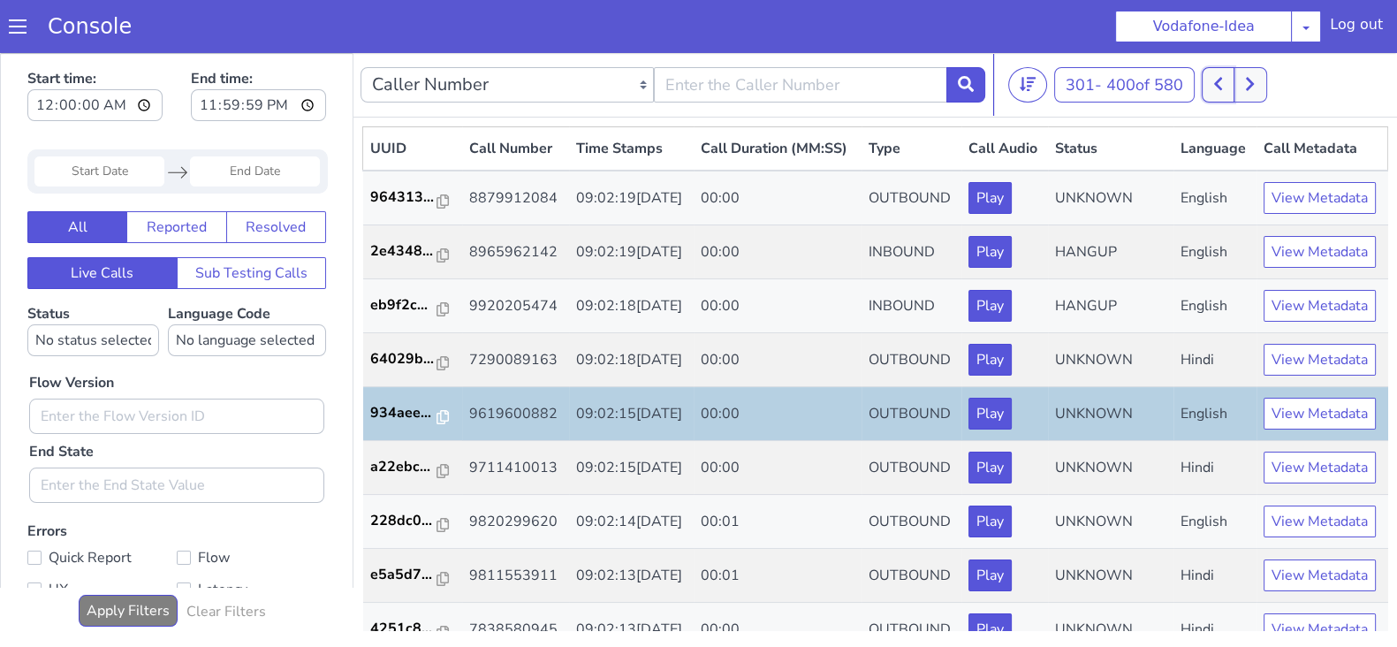
click at [1233, 82] on button at bounding box center [1217, 84] width 33 height 35
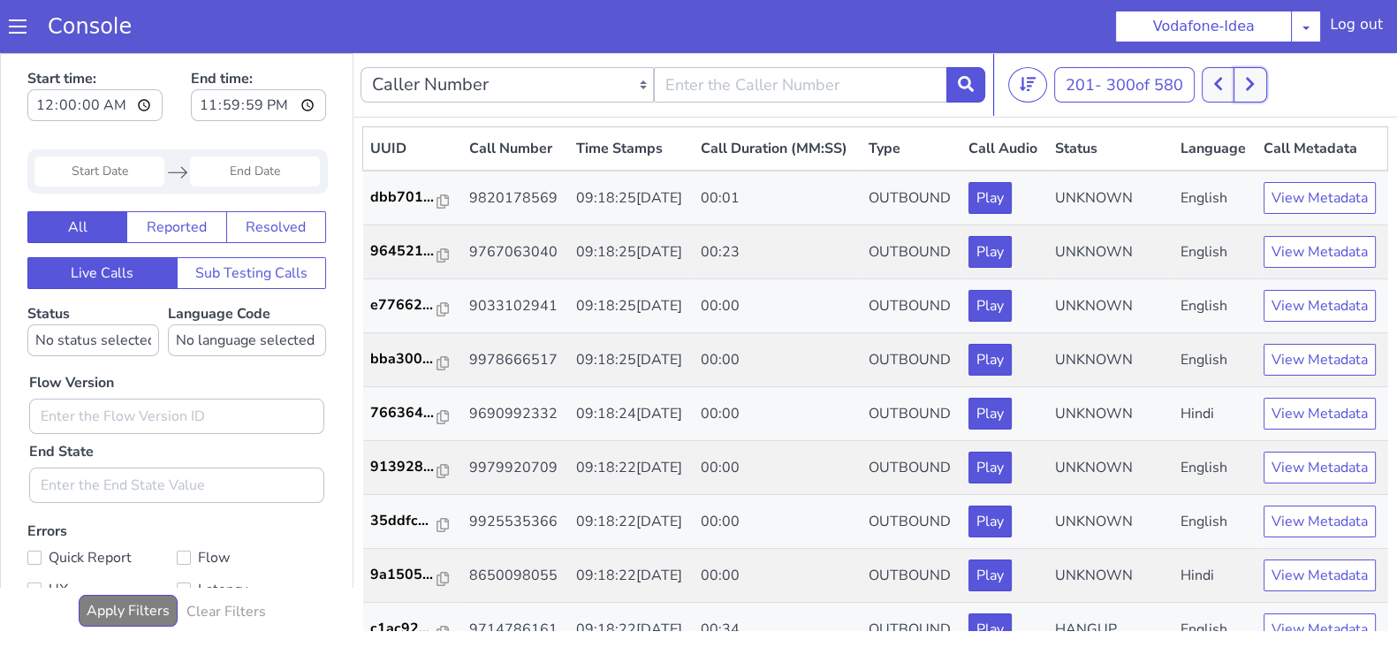
click at [1259, 83] on button at bounding box center [1249, 84] width 33 height 35
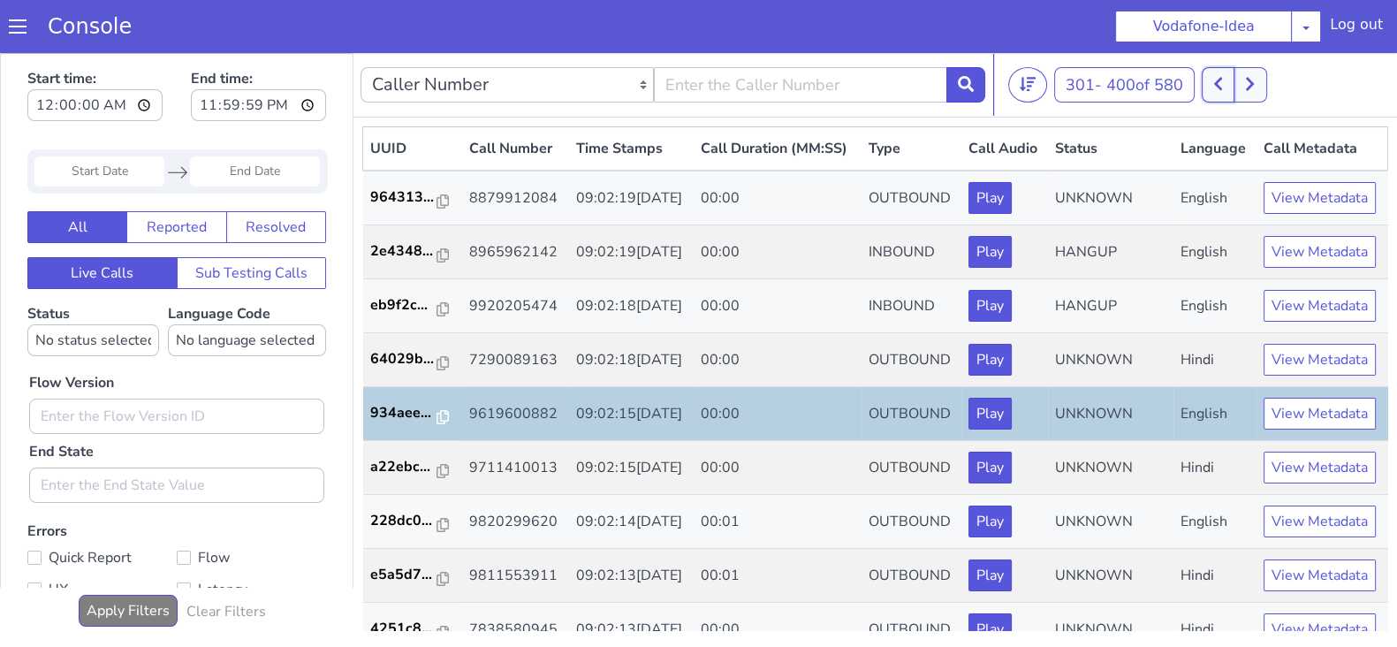
click at [1222, 80] on icon at bounding box center [1218, 84] width 8 height 13
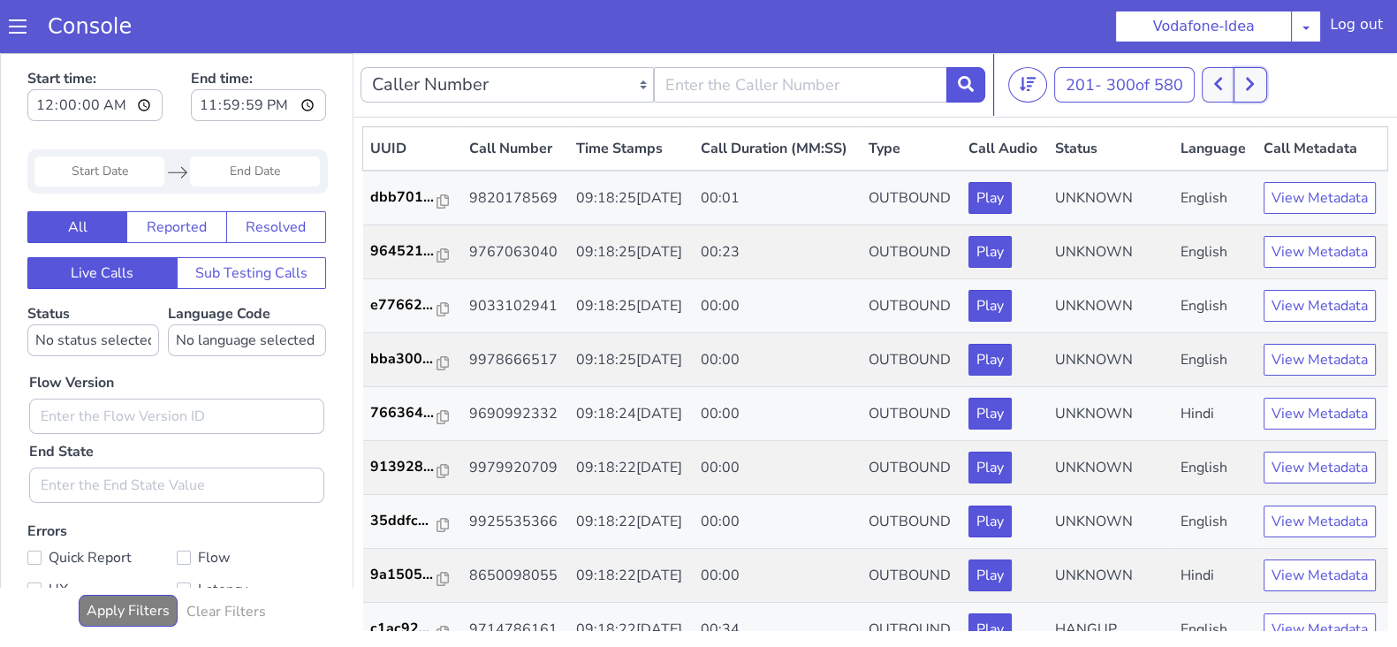
click at [1261, 79] on button at bounding box center [1249, 84] width 33 height 35
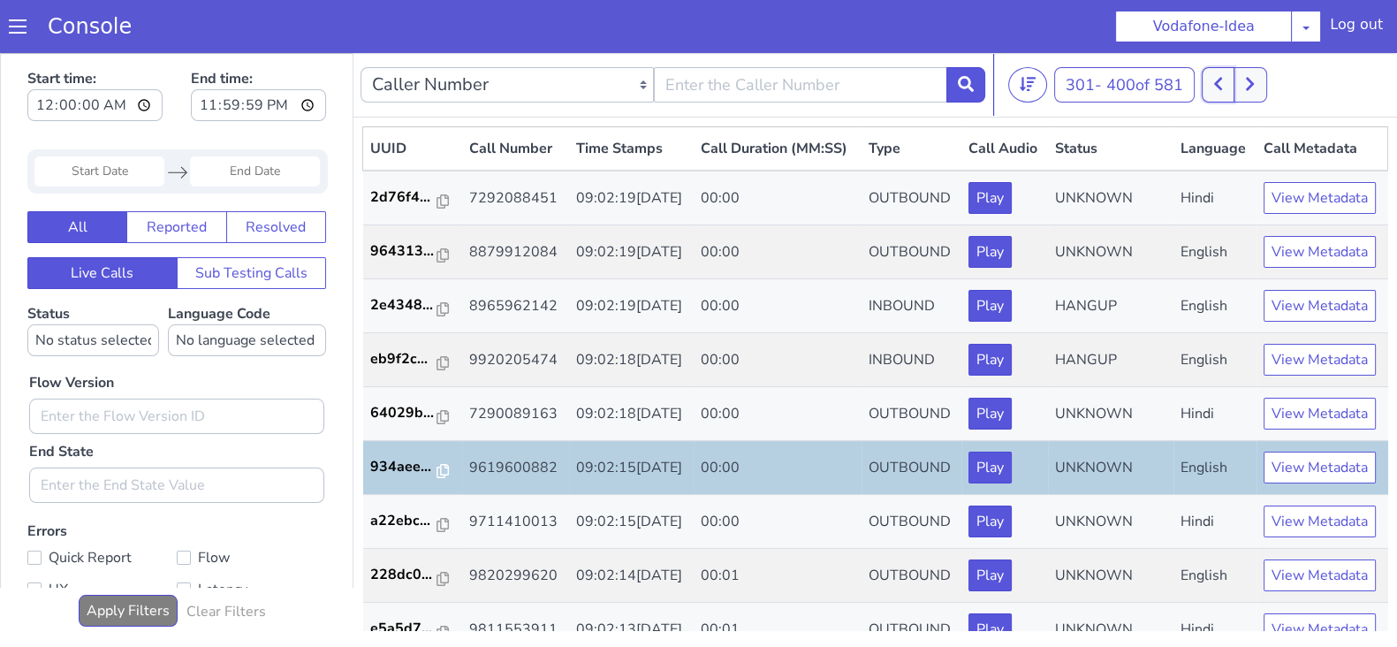
click at [1223, 83] on icon at bounding box center [1218, 84] width 10 height 16
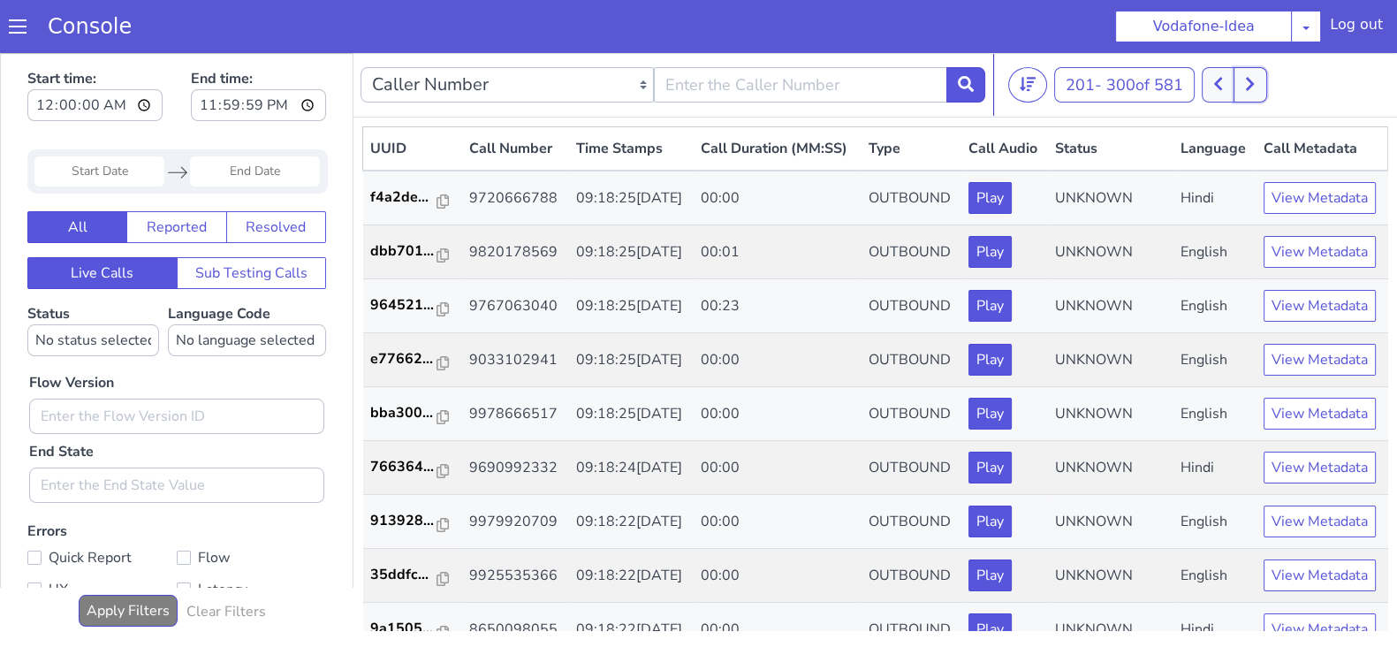
click at [1250, 84] on icon at bounding box center [1250, 84] width 10 height 16
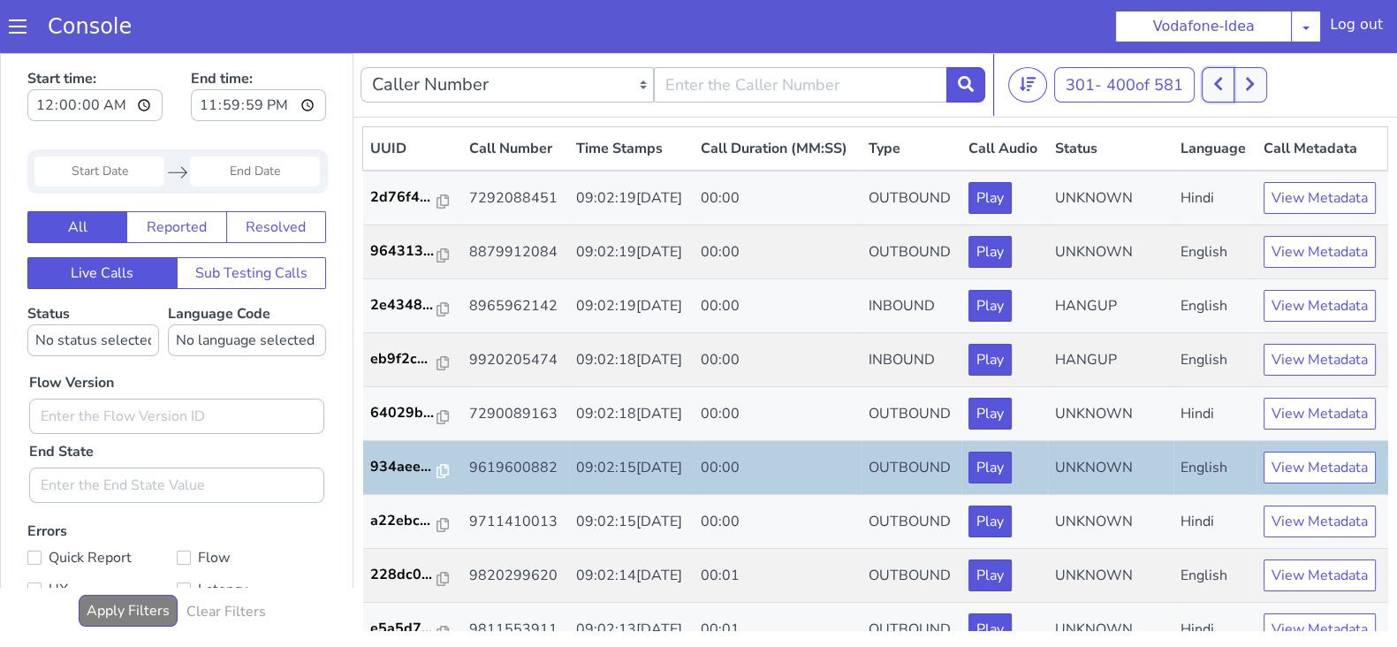
click at [1222, 81] on icon at bounding box center [1218, 84] width 8 height 13
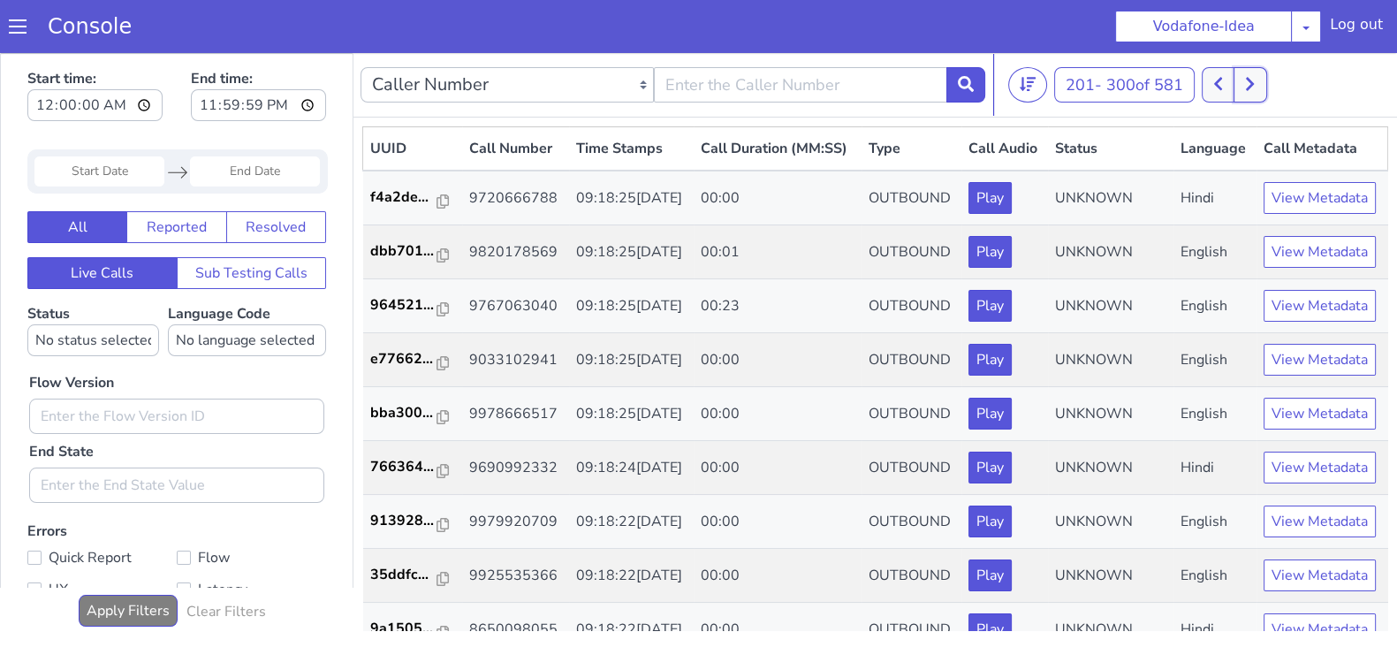
click at [1254, 87] on icon at bounding box center [1250, 84] width 10 height 16
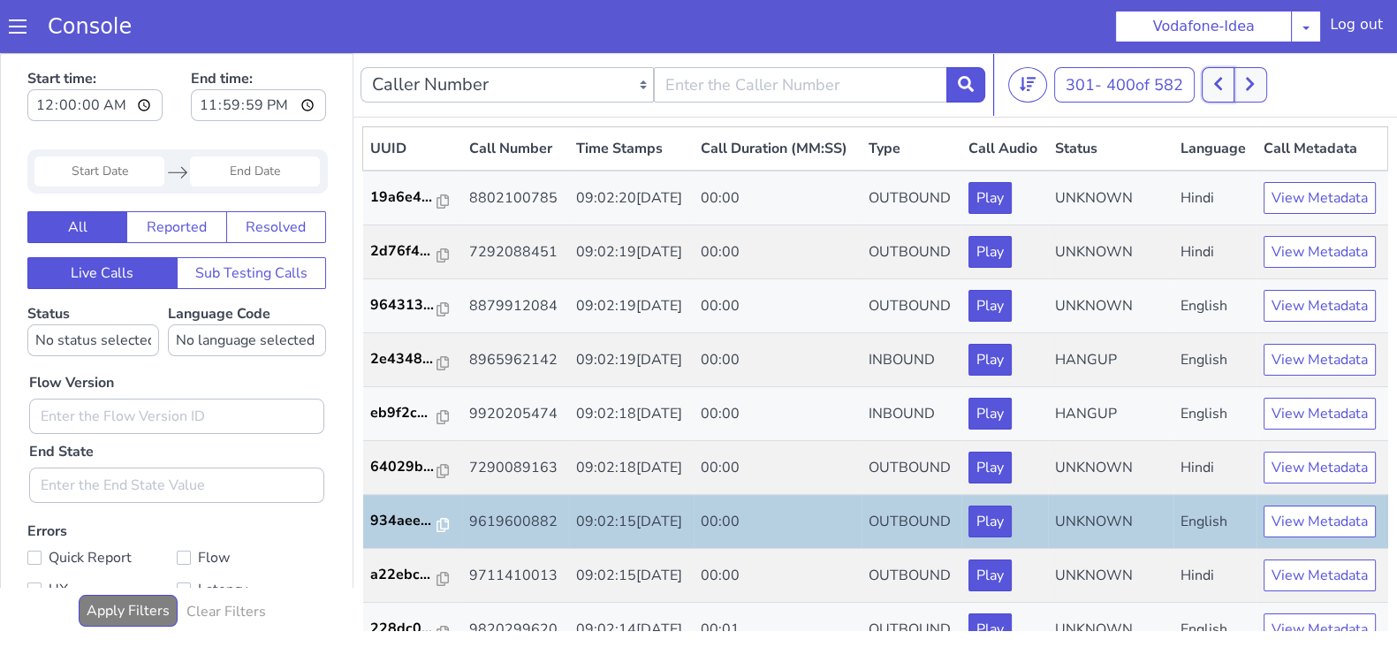
click at [1223, 86] on icon at bounding box center [1218, 84] width 10 height 16
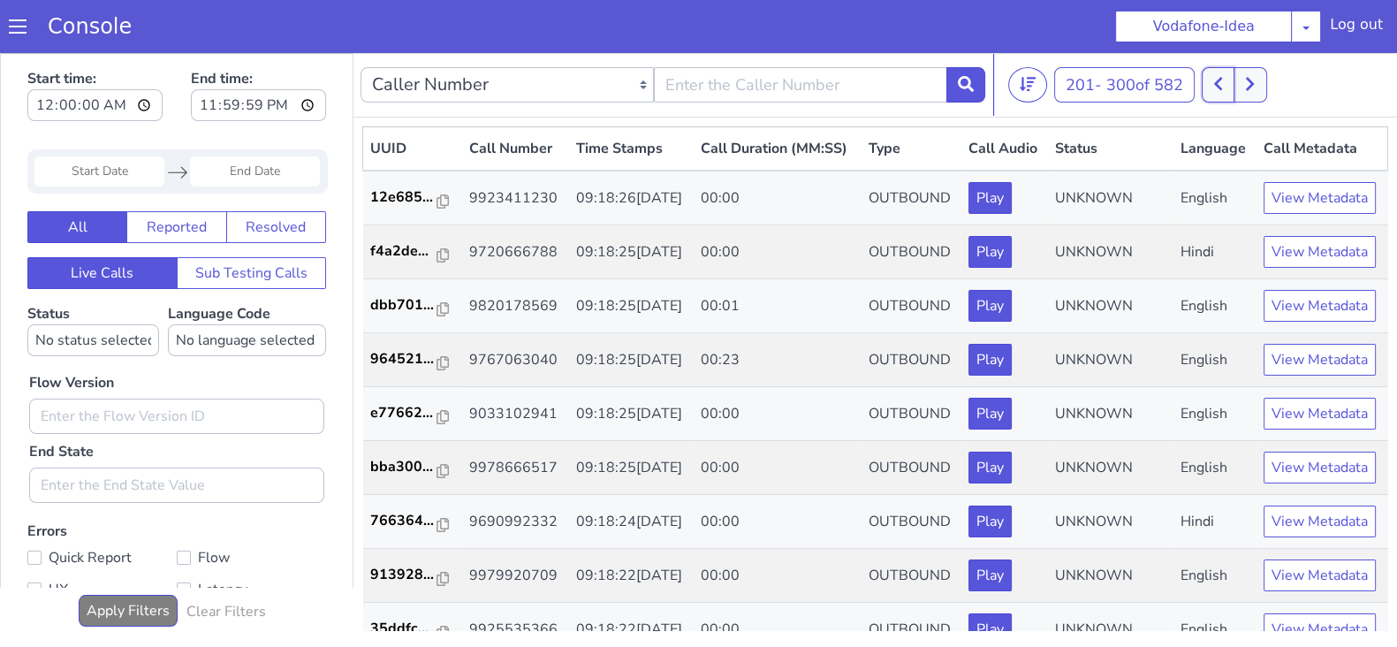
click at [1221, 90] on button at bounding box center [1217, 84] width 33 height 35
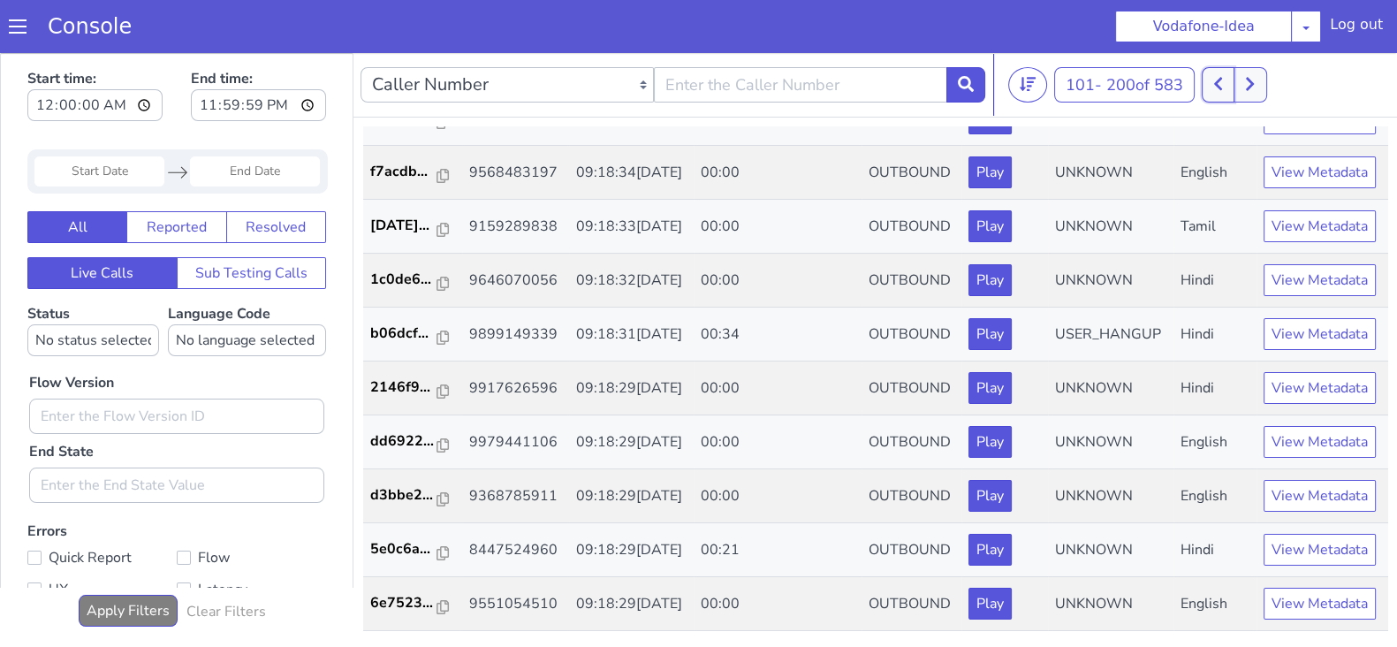
scroll to position [5993, 0]
click at [1216, 77] on button at bounding box center [1217, 84] width 33 height 35
click at [1240, 86] on button at bounding box center [1230, 84] width 33 height 35
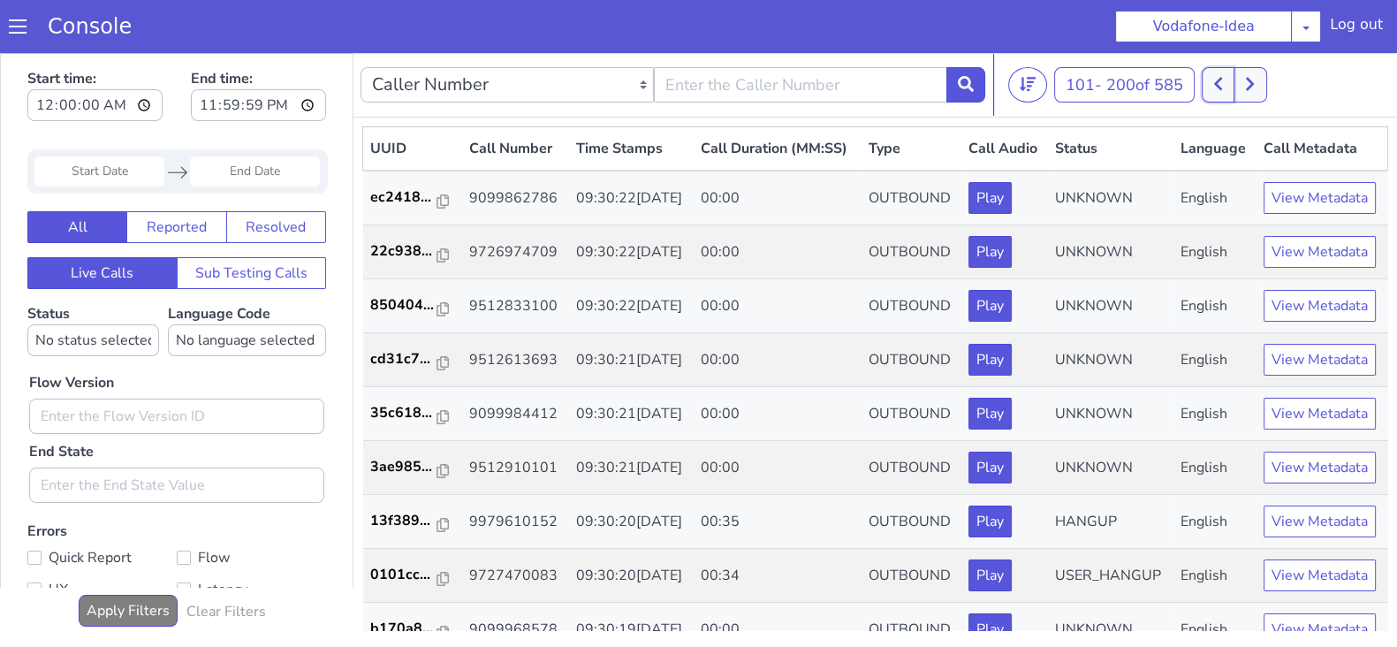
click at [1223, 84] on icon at bounding box center [1218, 84] width 10 height 16
click at [1229, 86] on button at bounding box center [1230, 84] width 33 height 35
click at [1222, 86] on icon at bounding box center [1218, 84] width 8 height 13
click at [1235, 80] on icon at bounding box center [1230, 84] width 10 height 16
click at [1223, 85] on icon at bounding box center [1218, 84] width 10 height 16
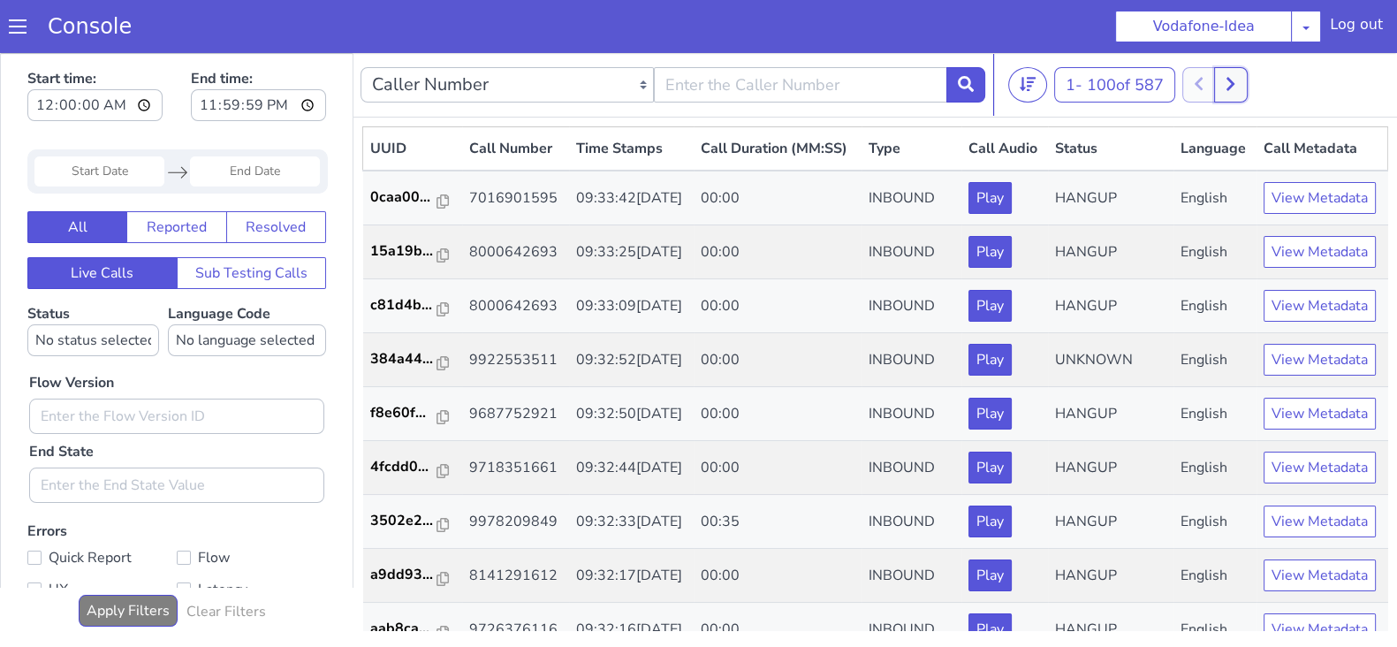
click at [1232, 85] on icon at bounding box center [1230, 84] width 10 height 16
click at [1216, 92] on button at bounding box center [1217, 84] width 33 height 35
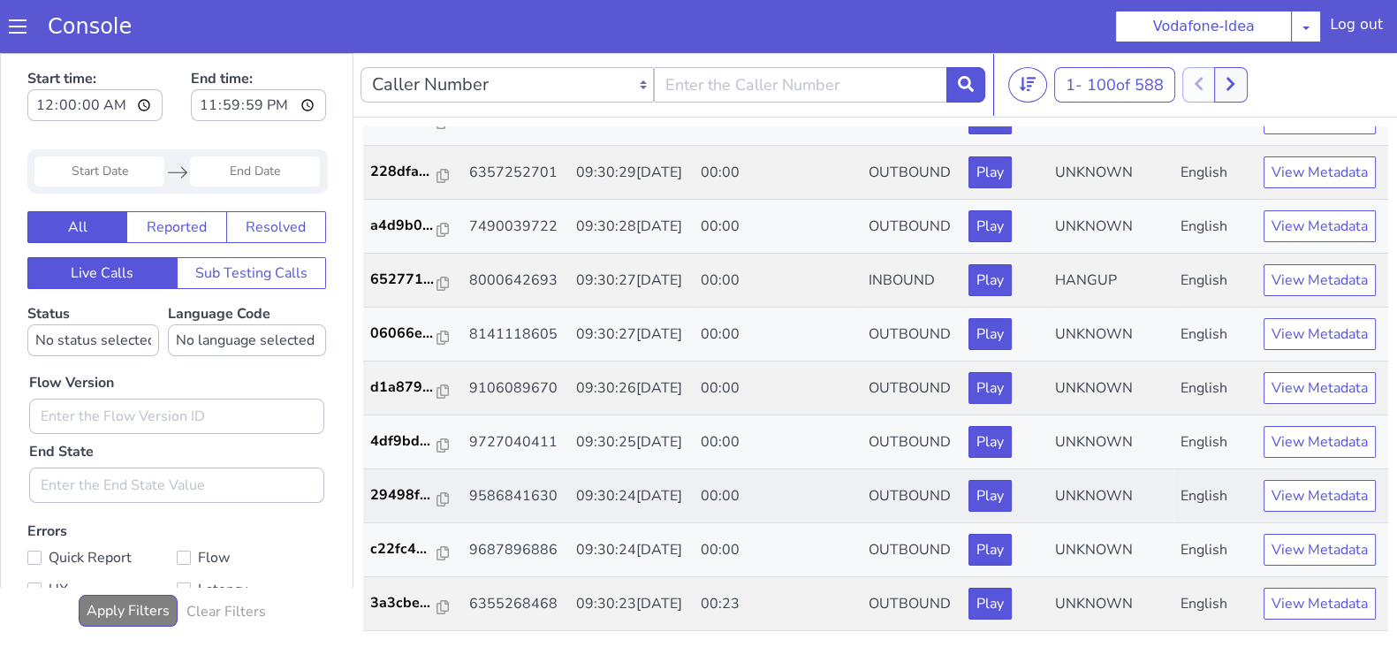
scroll to position [4, 0]
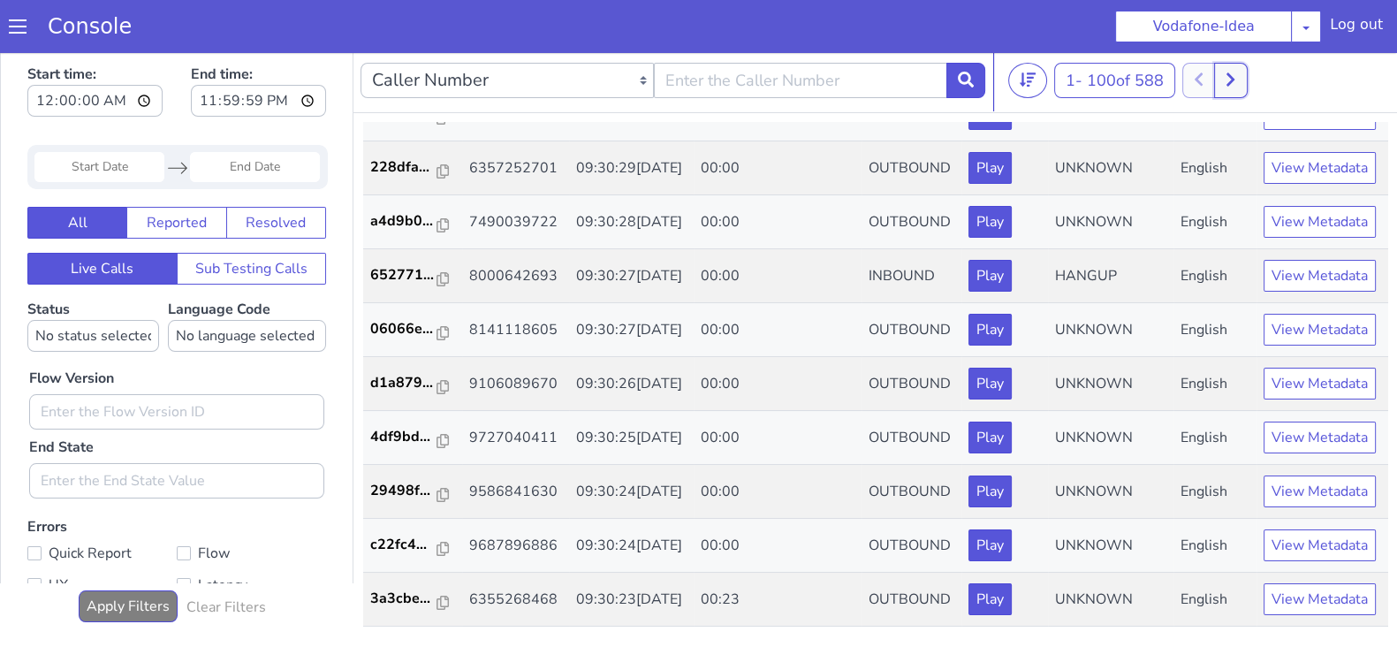
click at [1232, 78] on icon at bounding box center [1230, 80] width 10 height 16
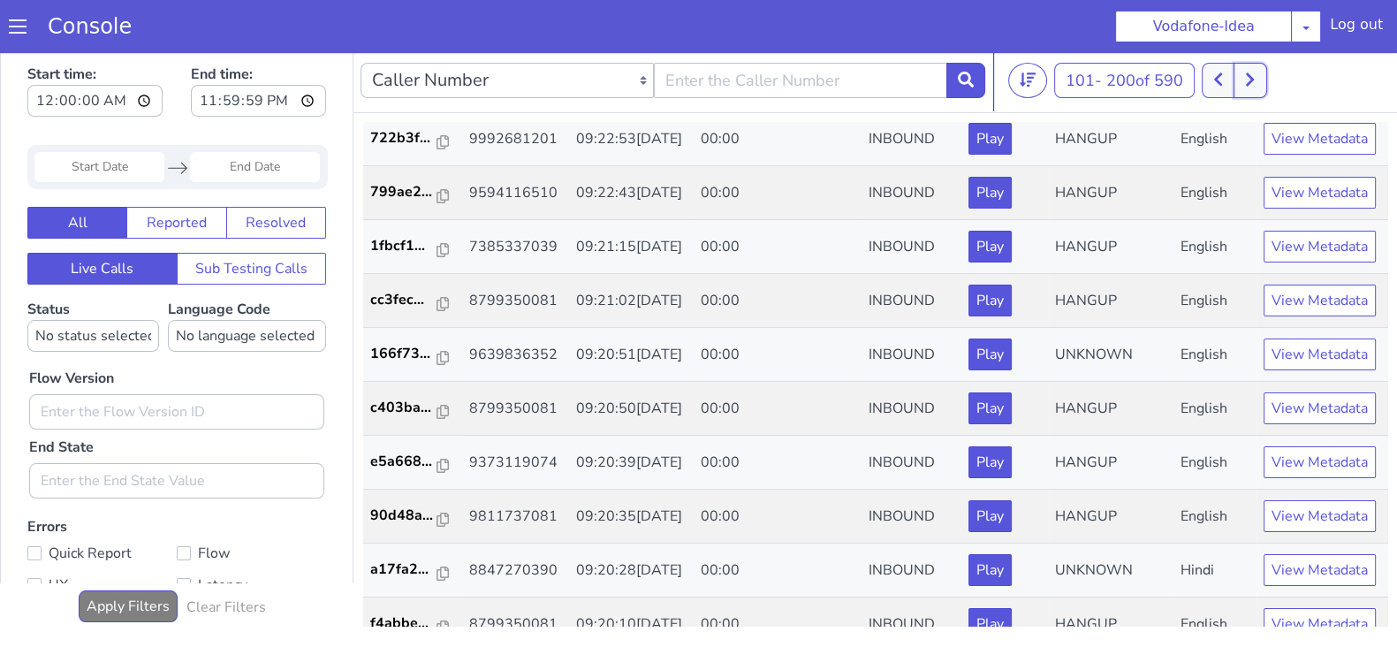
scroll to position [3409, 0]
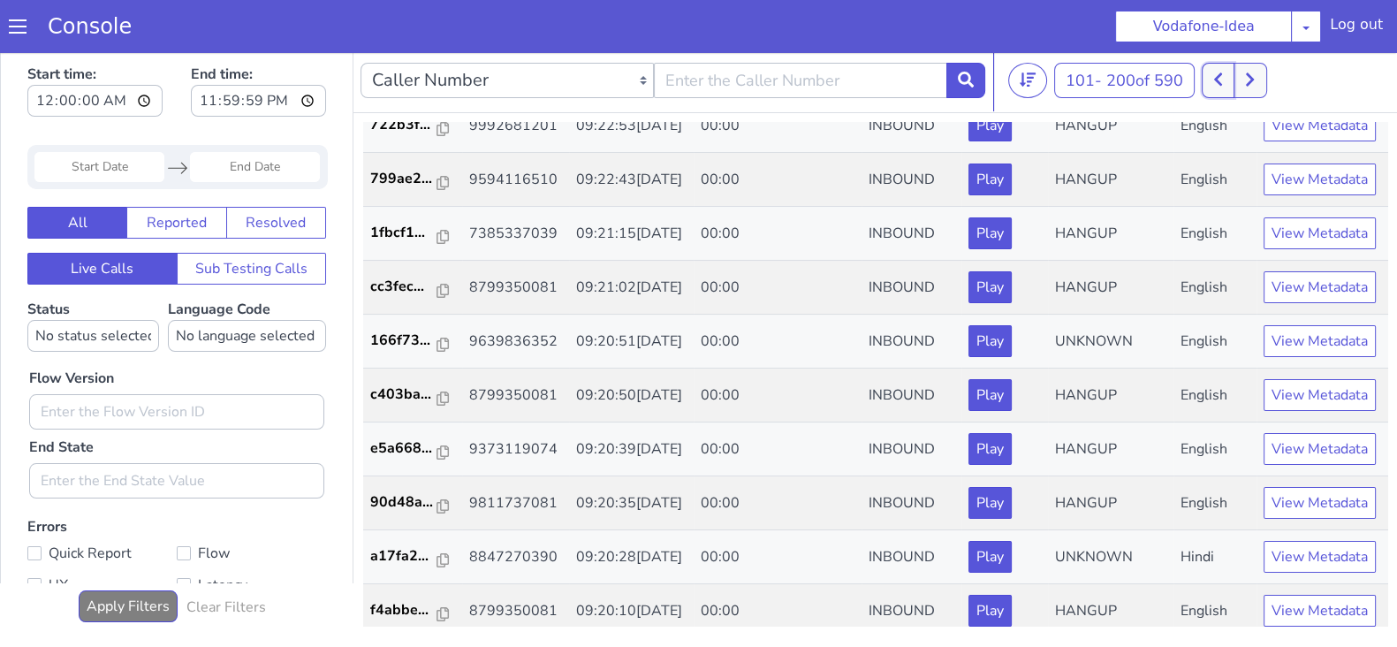
click at [1231, 90] on button at bounding box center [1217, 80] width 33 height 35
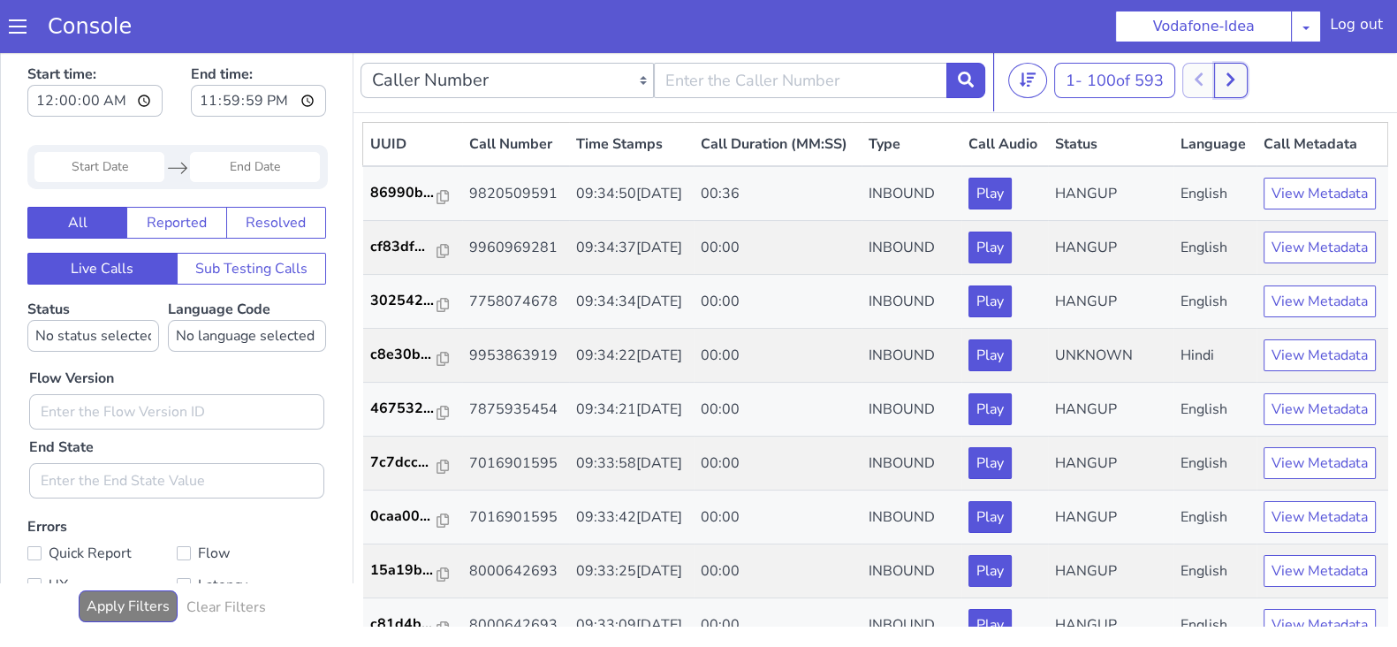
click at [1228, 68] on button at bounding box center [1230, 80] width 33 height 35
click at [1219, 68] on button at bounding box center [1217, 80] width 33 height 35
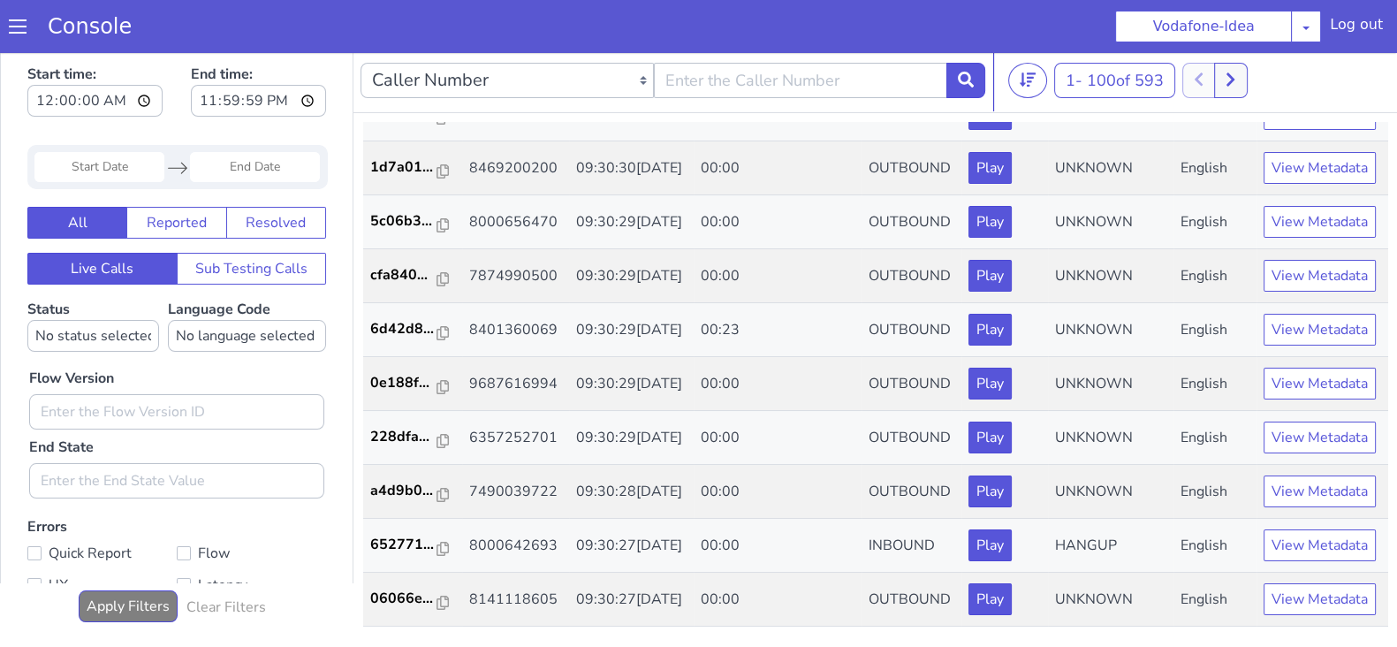
scroll to position [5993, 0]
click at [1225, 73] on button at bounding box center [1230, 80] width 33 height 35
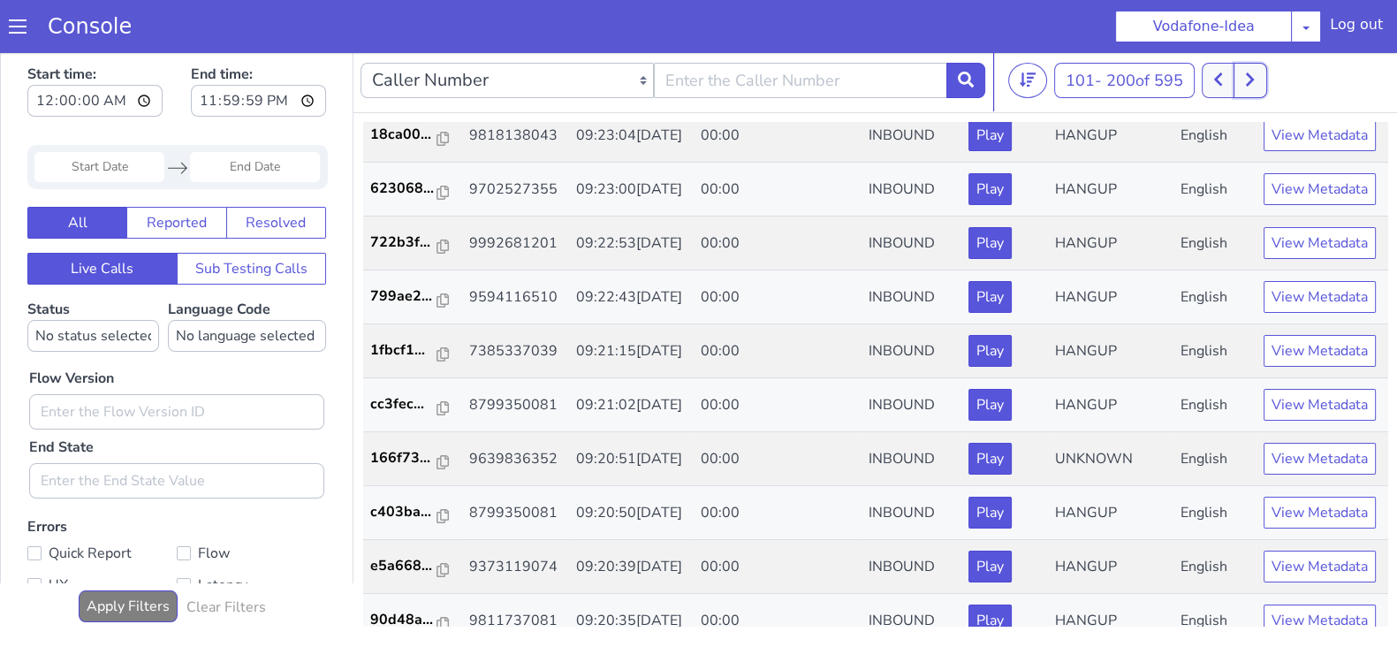
scroll to position [3562, 0]
click at [1228, 72] on button at bounding box center [1217, 80] width 33 height 35
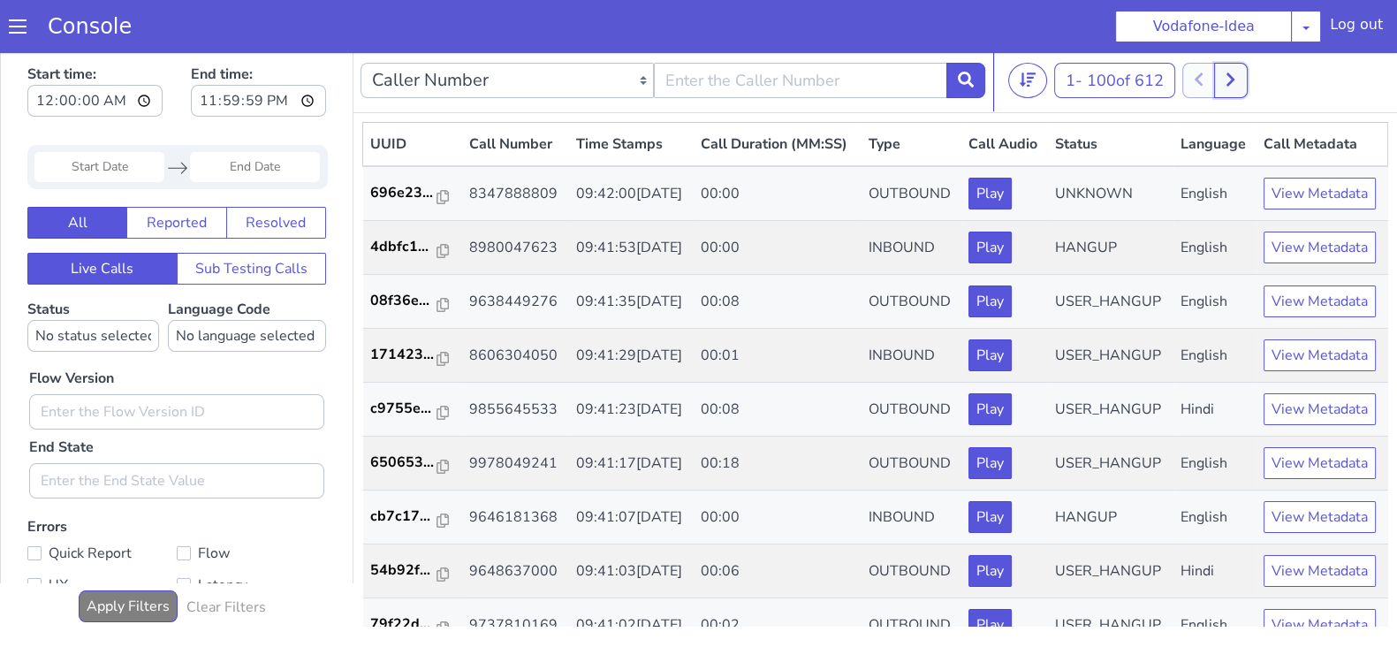
click at [1241, 76] on button at bounding box center [1230, 80] width 33 height 35
click at [1218, 76] on icon at bounding box center [1218, 80] width 10 height 16
click at [1231, 66] on button at bounding box center [1230, 80] width 33 height 35
click at [1216, 77] on button at bounding box center [1217, 80] width 33 height 35
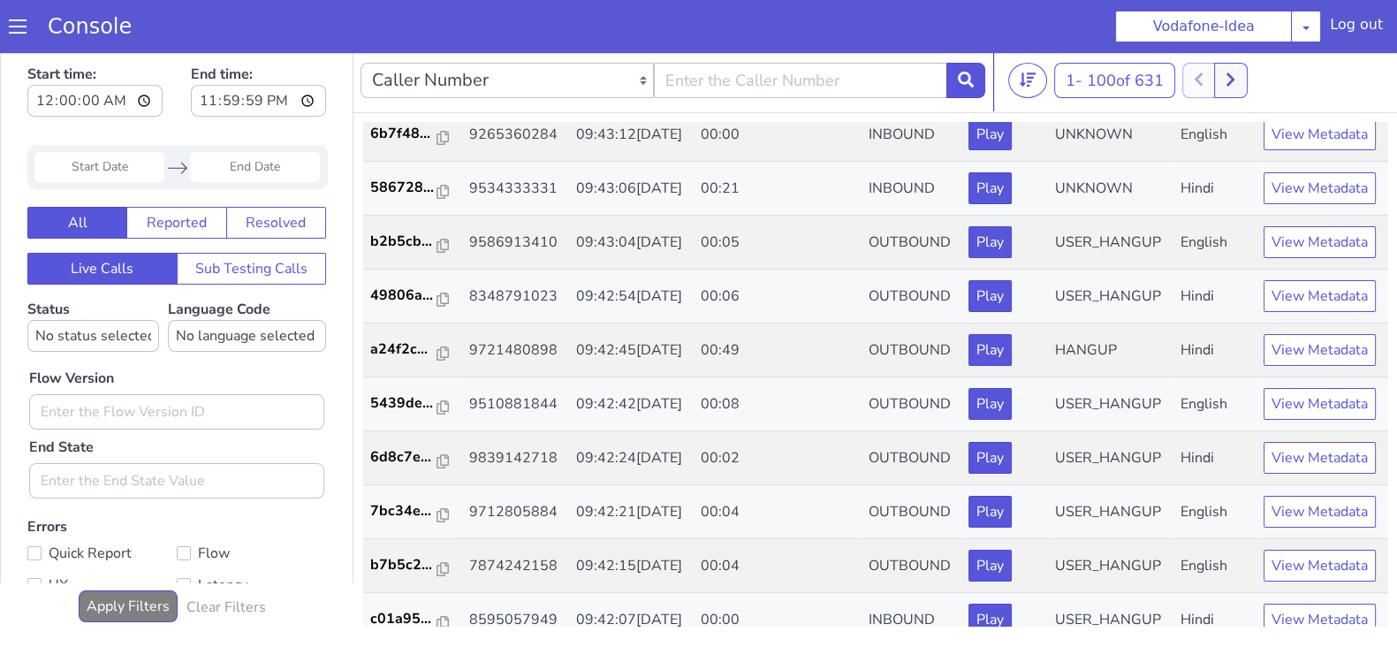
scroll to position [547, 0]
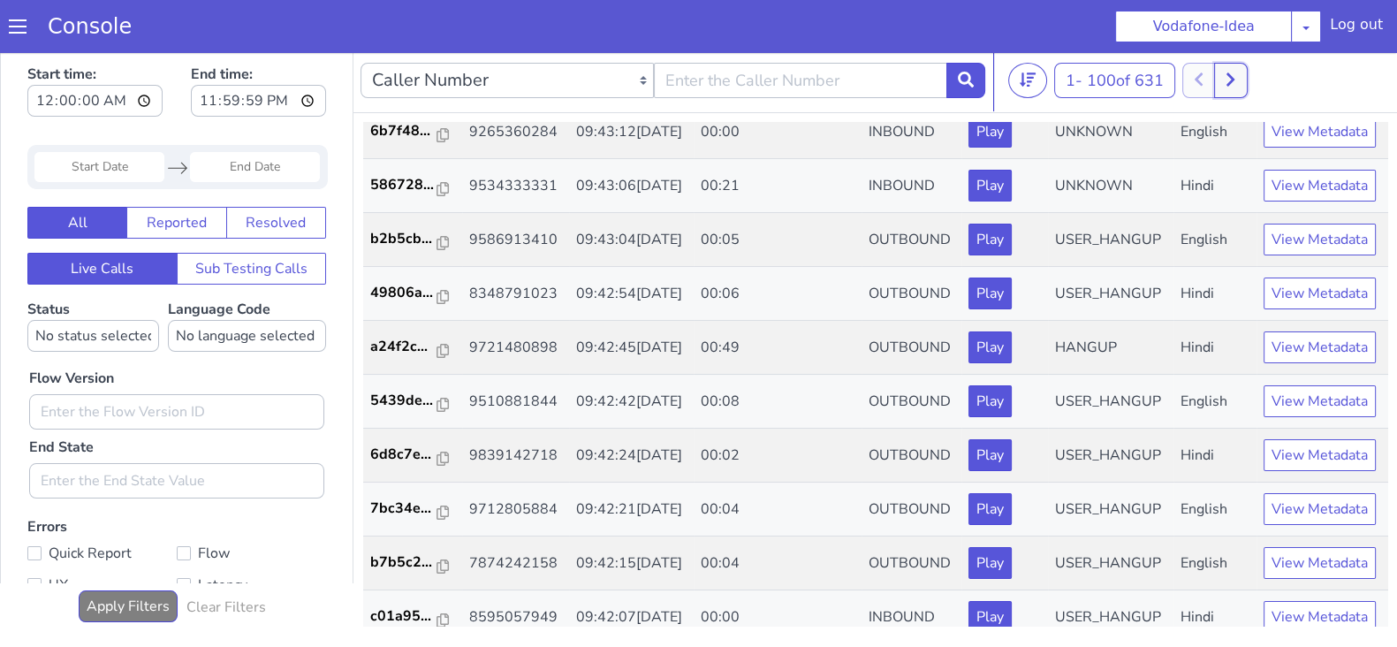
click at [1241, 74] on button at bounding box center [1230, 80] width 33 height 35
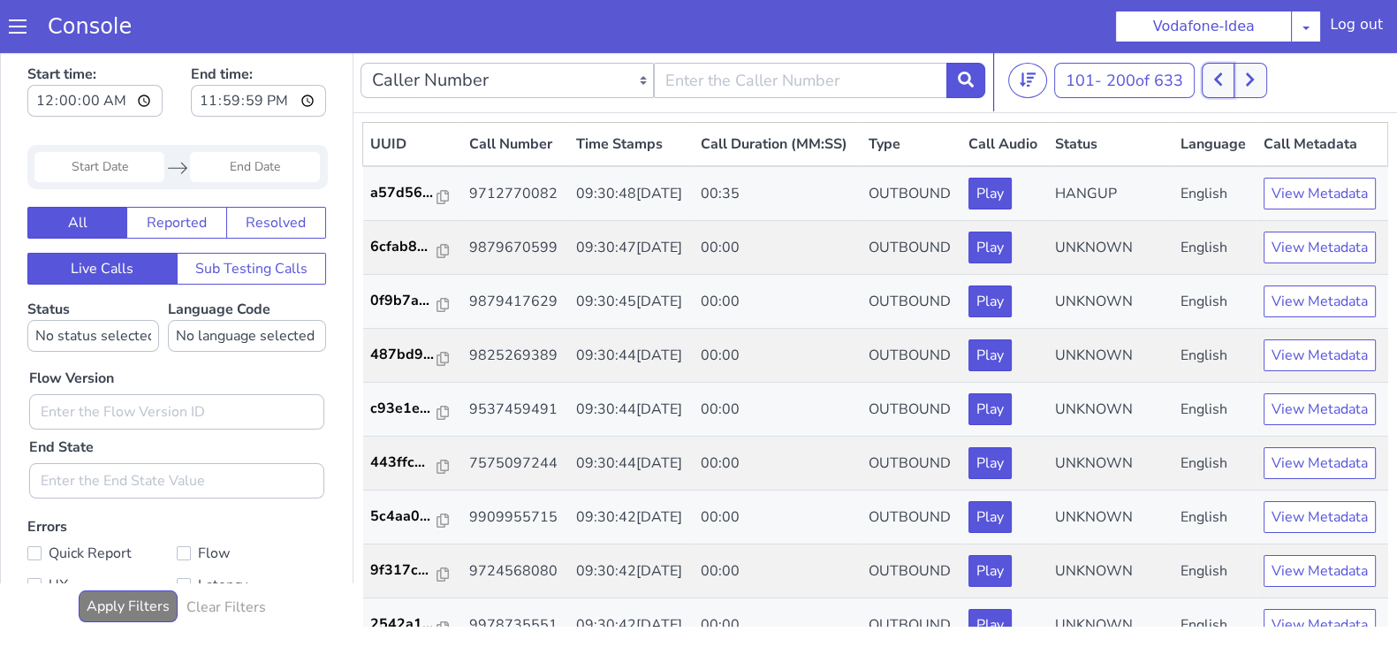
click at [1222, 75] on icon at bounding box center [1218, 79] width 8 height 13
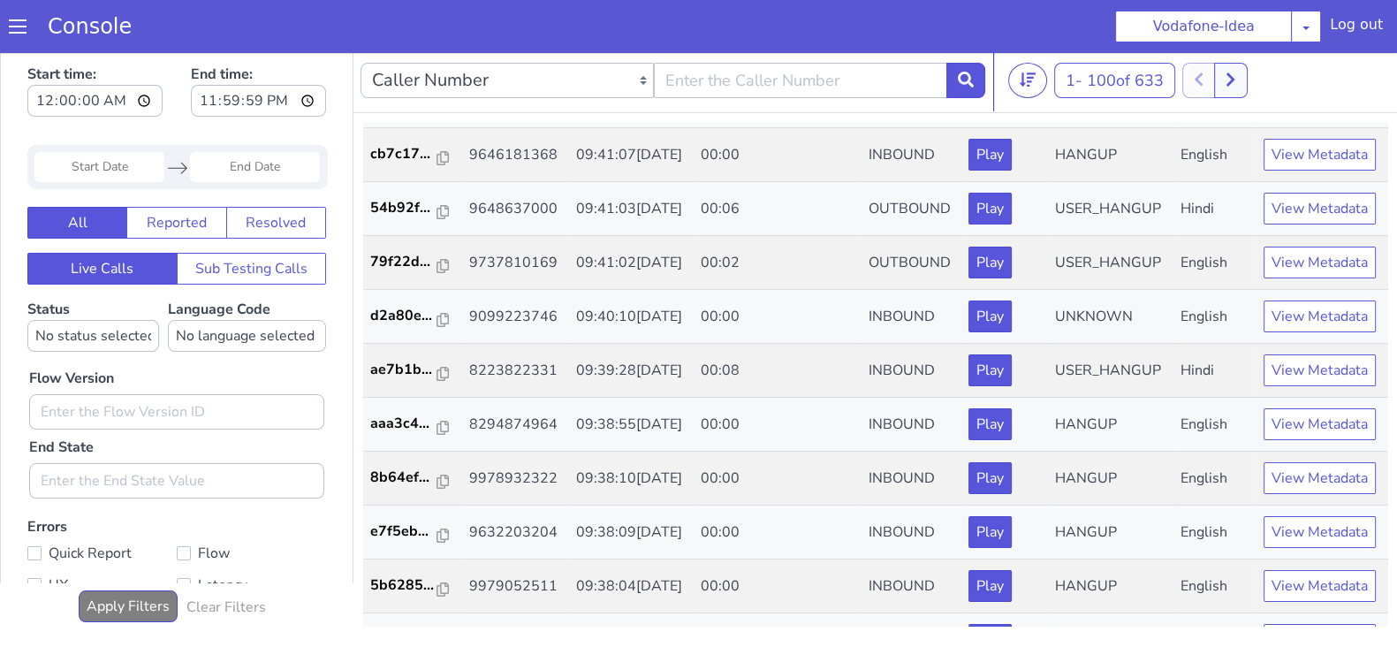
scroll to position [1492, 0]
click at [1242, 64] on button at bounding box center [1230, 80] width 33 height 35
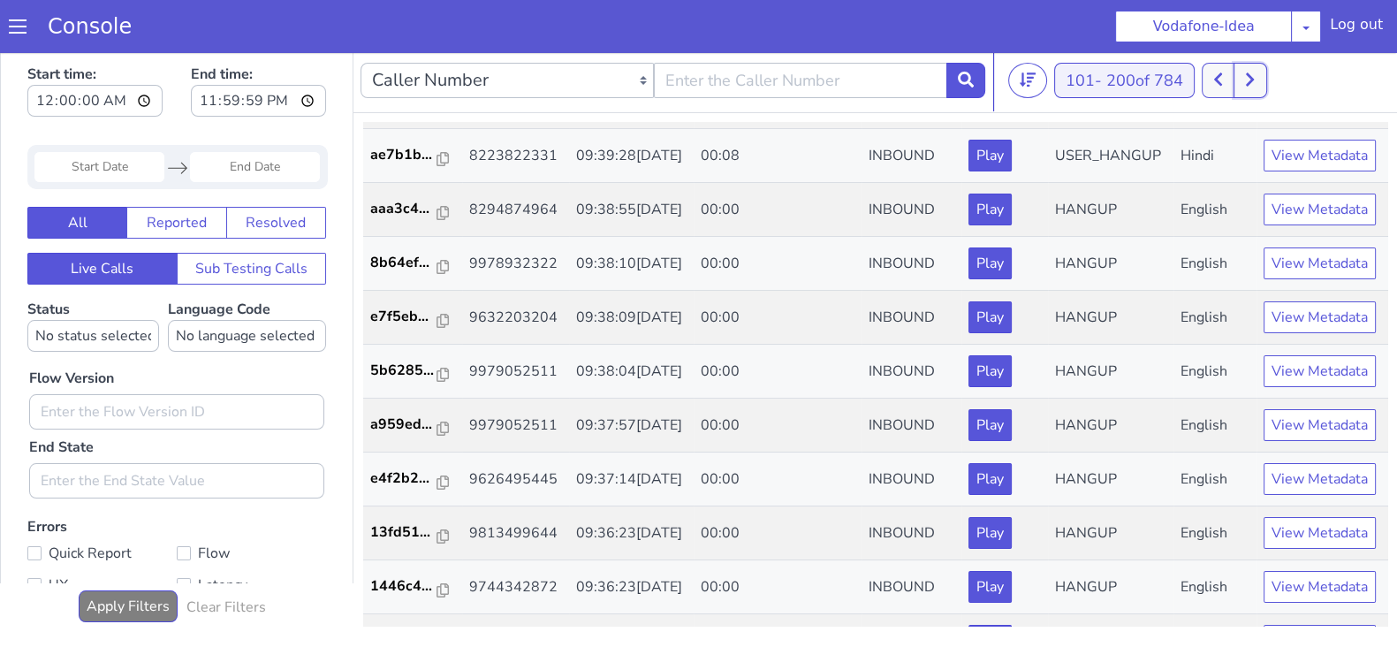
scroll to position [4532, 0]
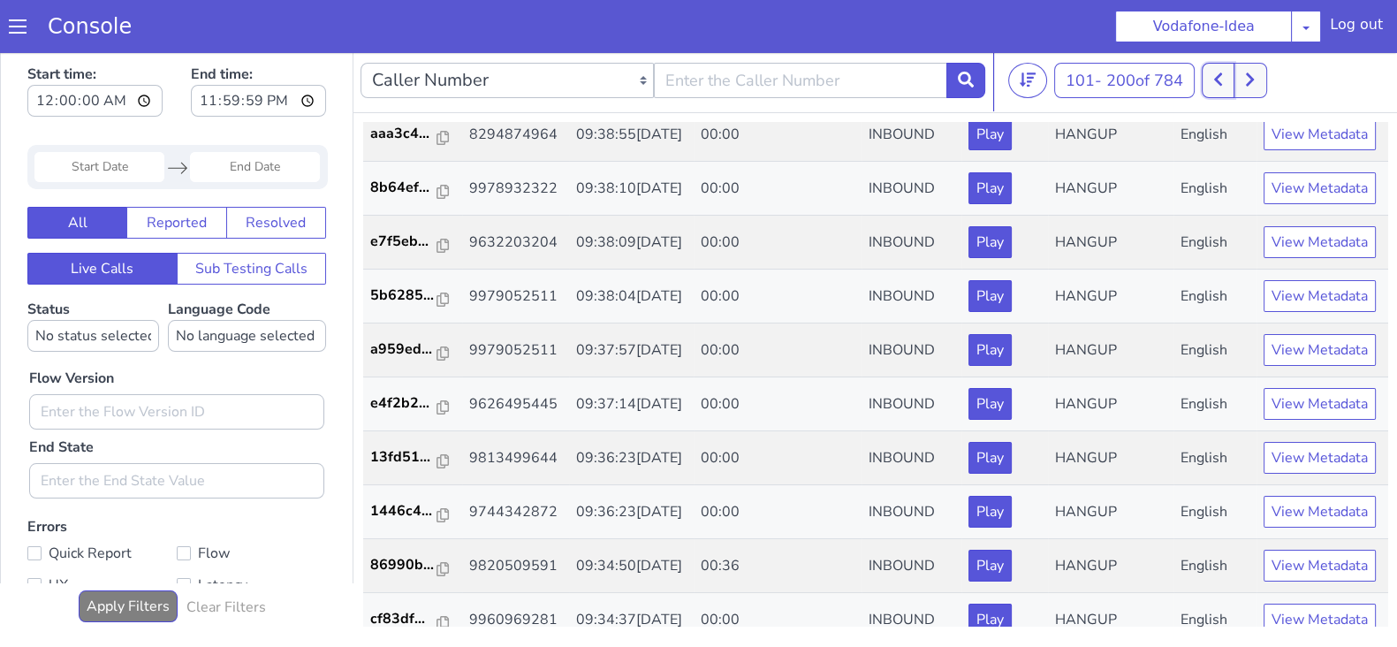
click at [1213, 68] on button at bounding box center [1217, 80] width 33 height 35
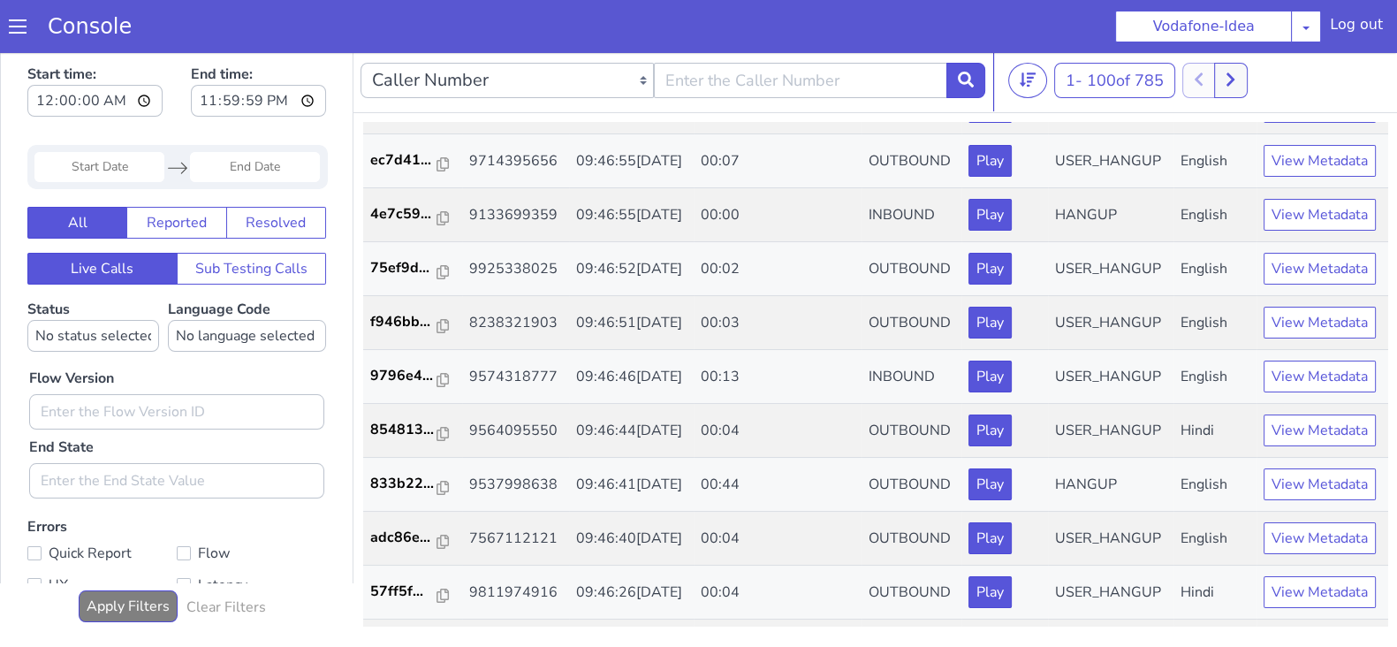
scroll to position [5212, 0]
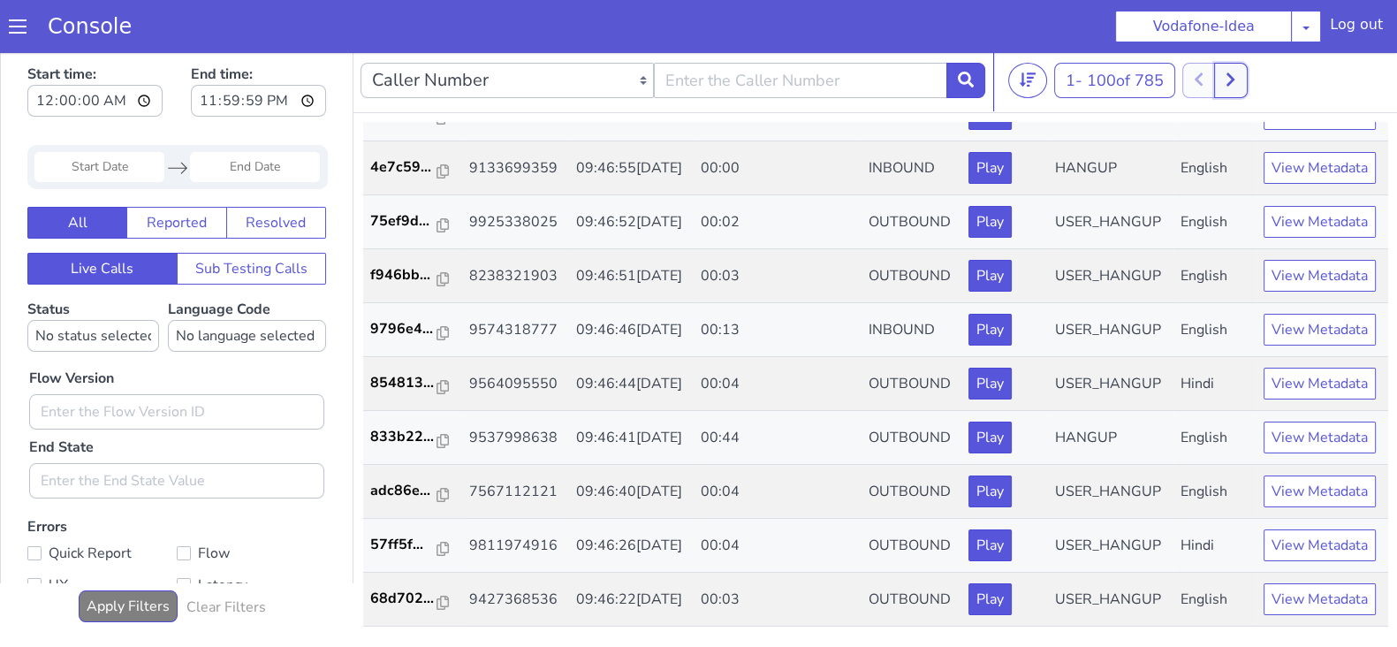
click at [1235, 80] on icon at bounding box center [1230, 80] width 10 height 16
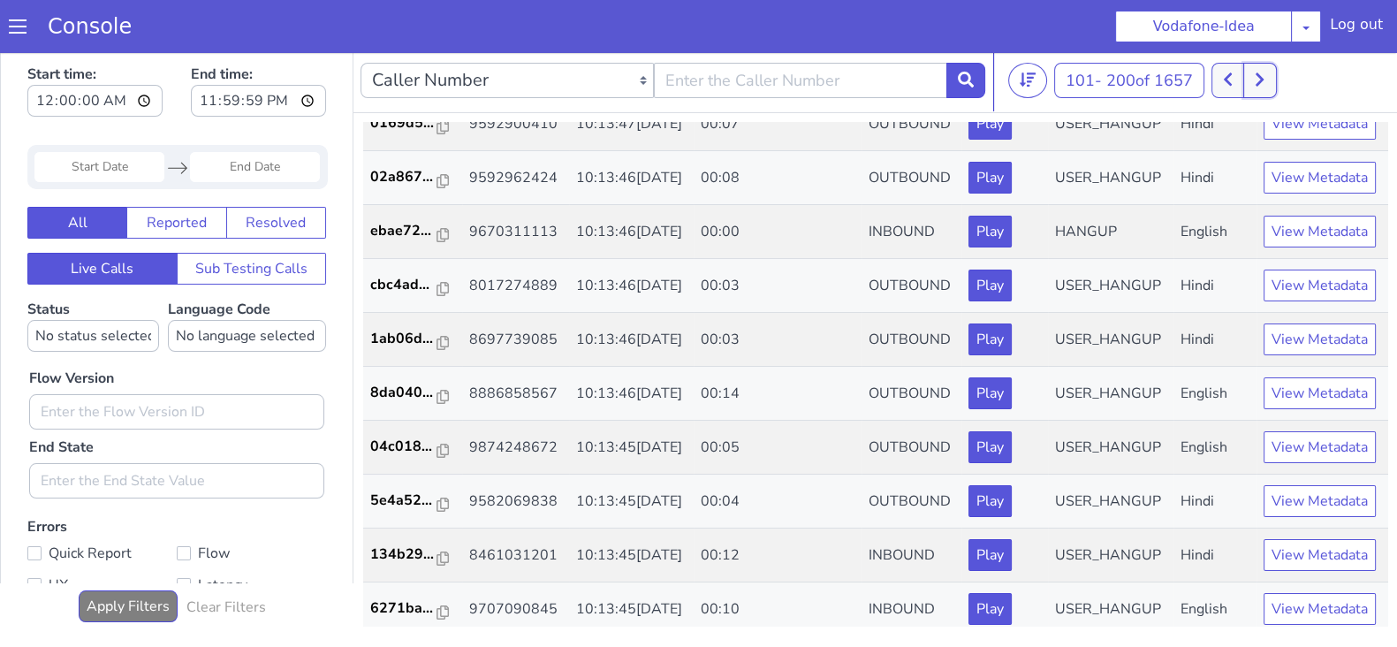
scroll to position [3798, 0]
